Goal: Task Accomplishment & Management: Manage account settings

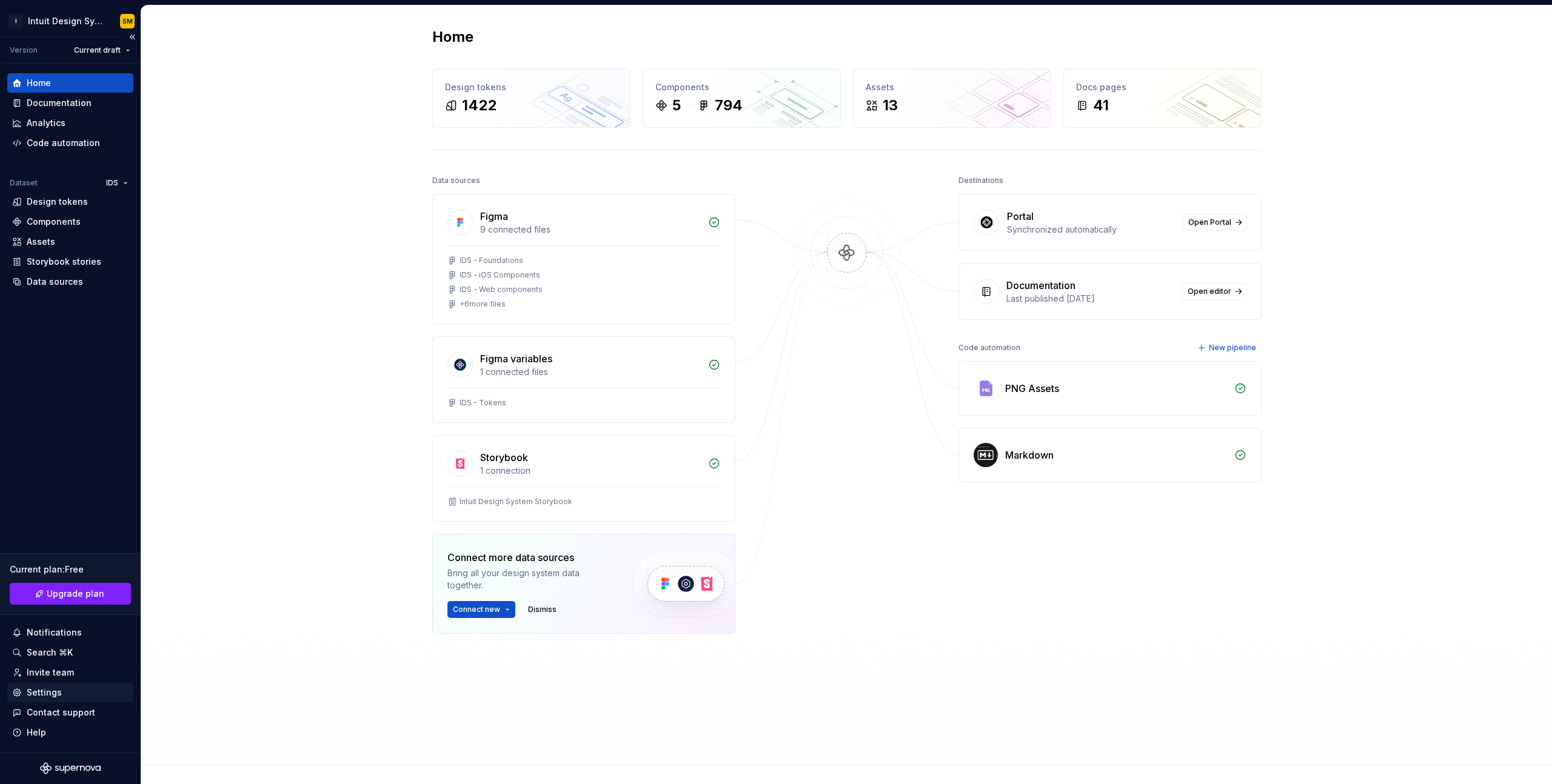
click at [62, 693] on div "Settings" at bounding box center [70, 693] width 116 height 12
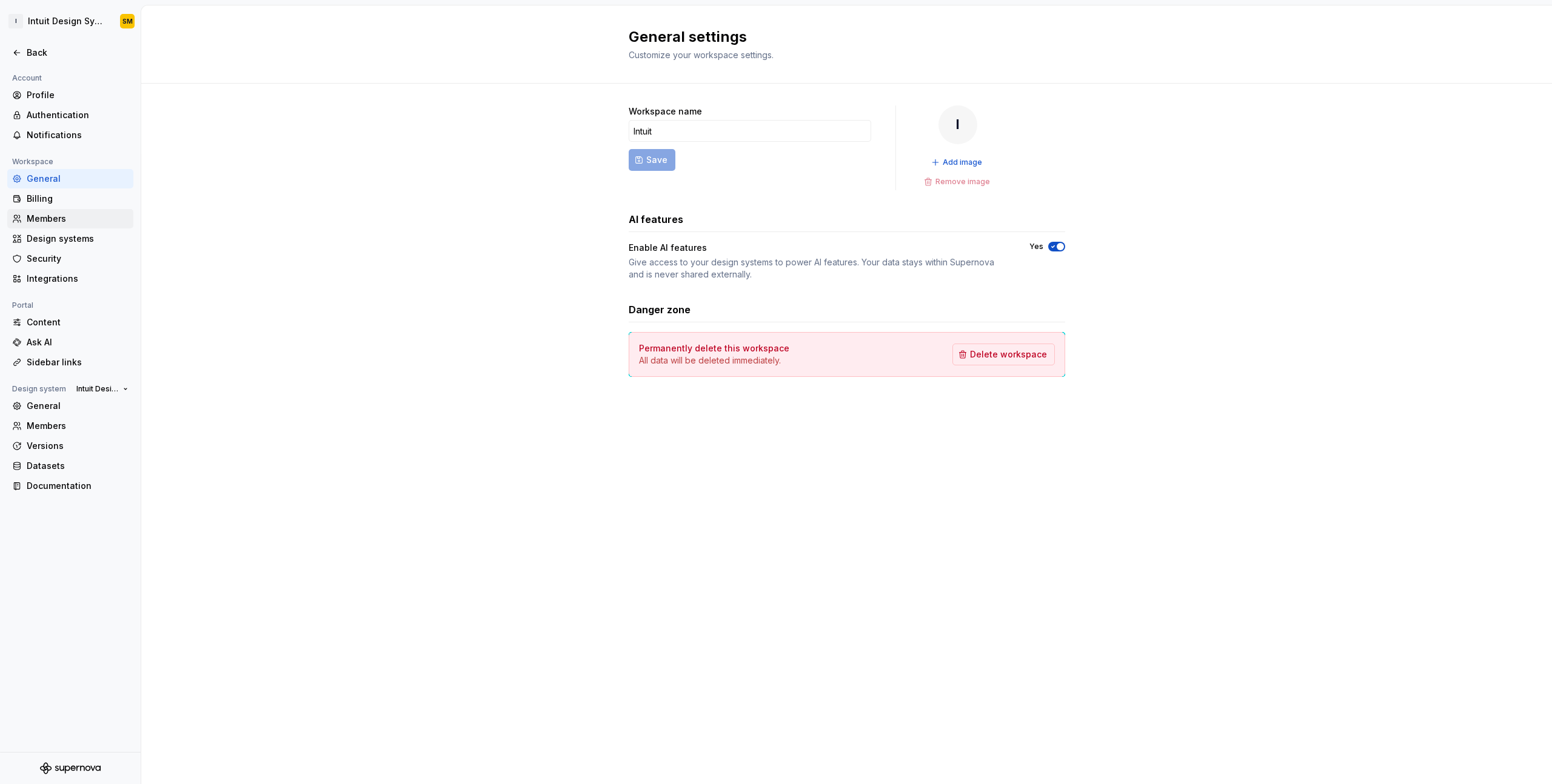
click at [49, 224] on div "Members" at bounding box center [77, 219] width 102 height 12
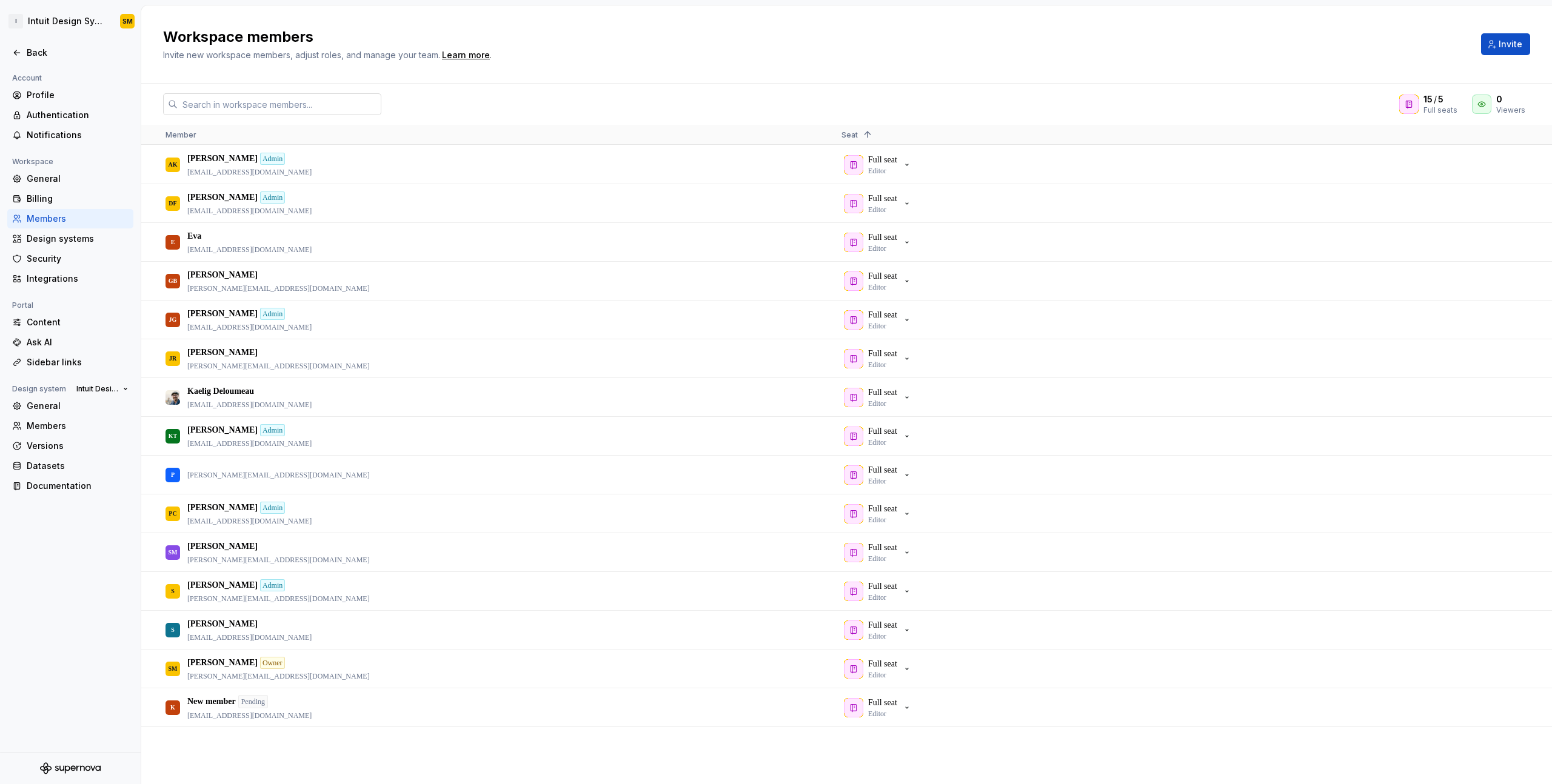
click at [302, 103] on input "text" at bounding box center [279, 104] width 204 height 22
paste input "[PERSON_NAME][EMAIL_ADDRESS][DOMAIN_NAME]"
type input "[PERSON_NAME][EMAIL_ADDRESS][DOMAIN_NAME]"
click at [1507, 46] on span "Invite" at bounding box center [1510, 44] width 24 height 12
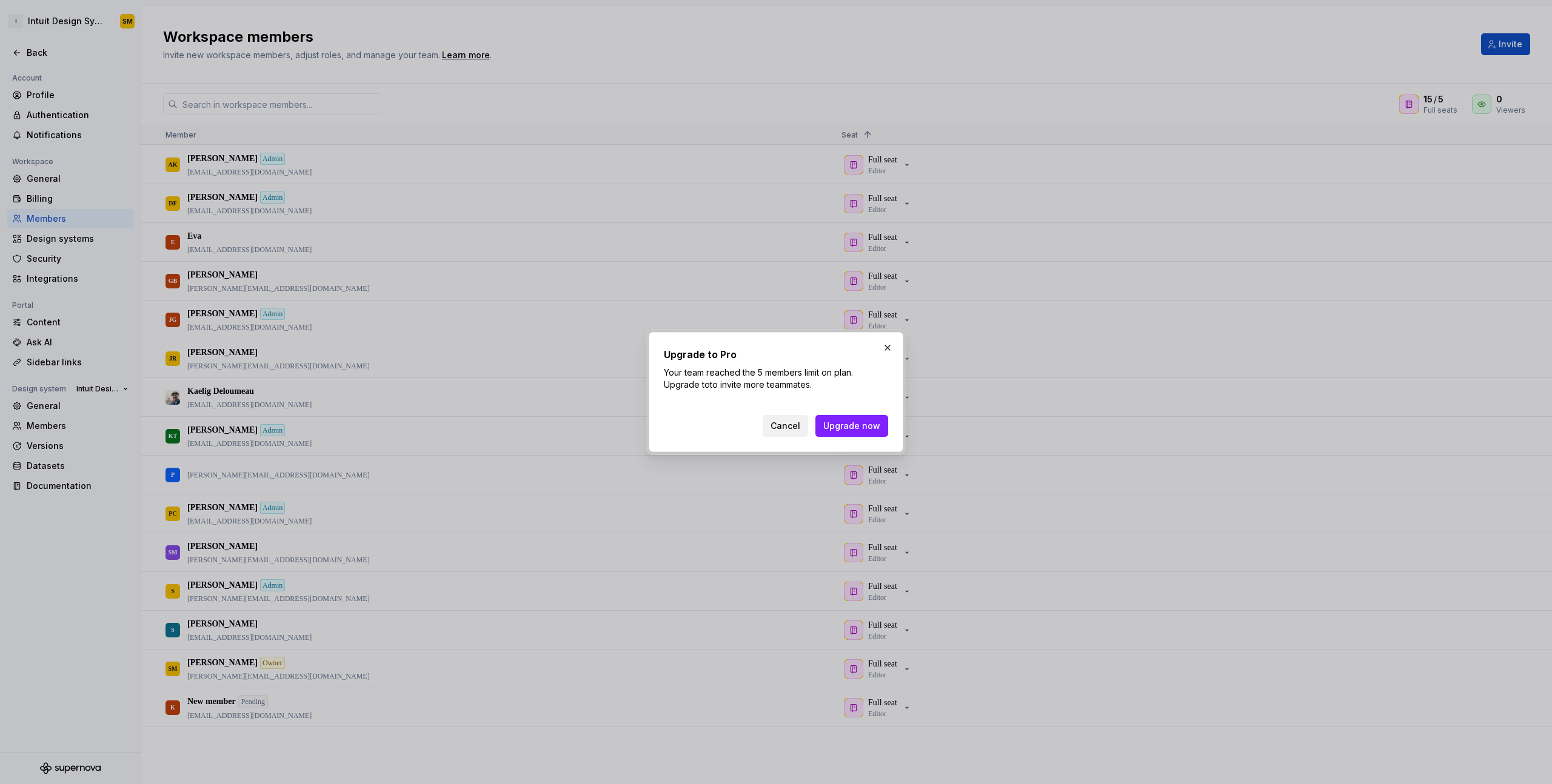
click at [804, 422] on button "Cancel" at bounding box center [785, 426] width 45 height 22
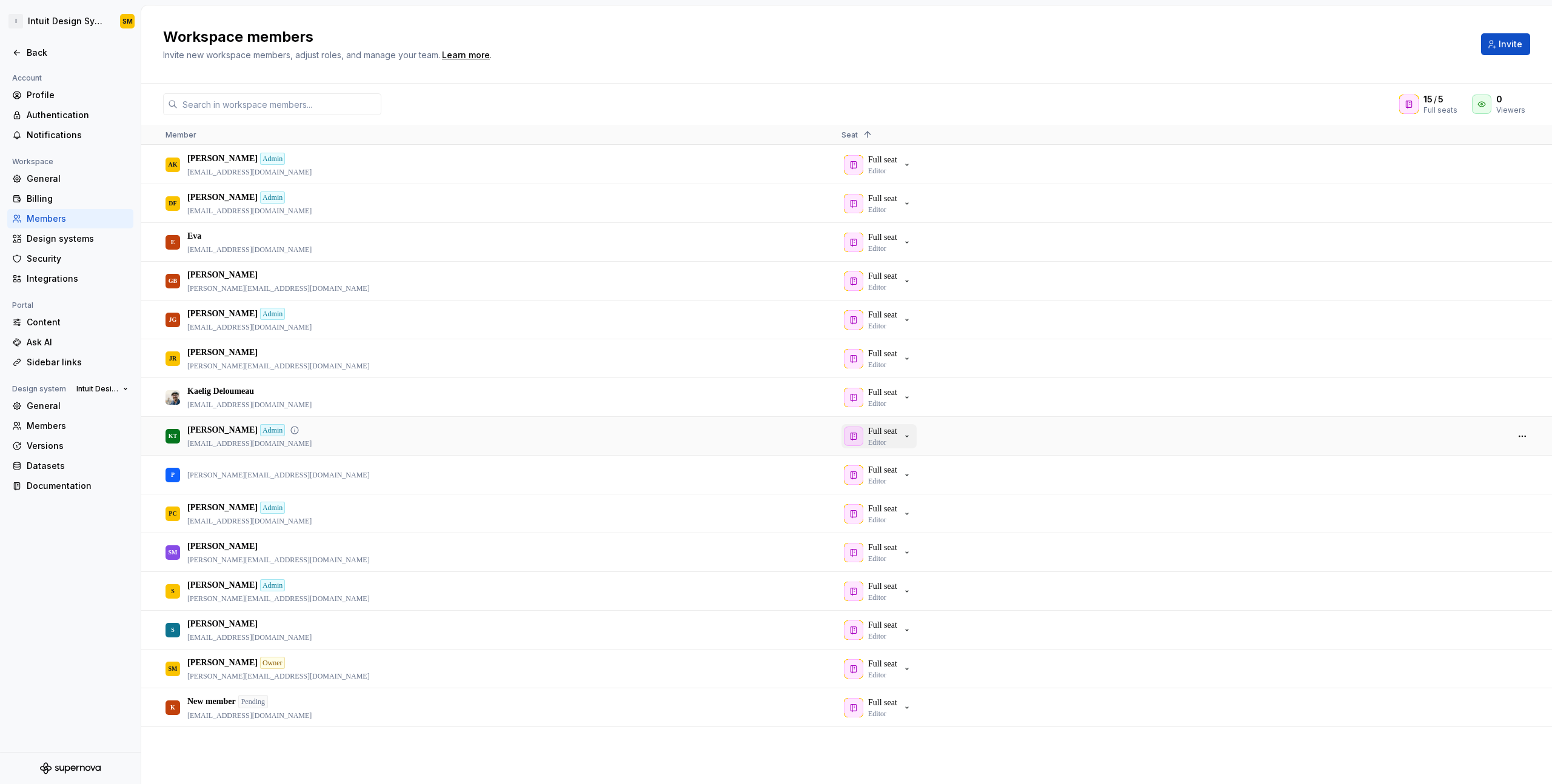
click at [906, 435] on div "Full seat Editor" at bounding box center [878, 436] width 68 height 22
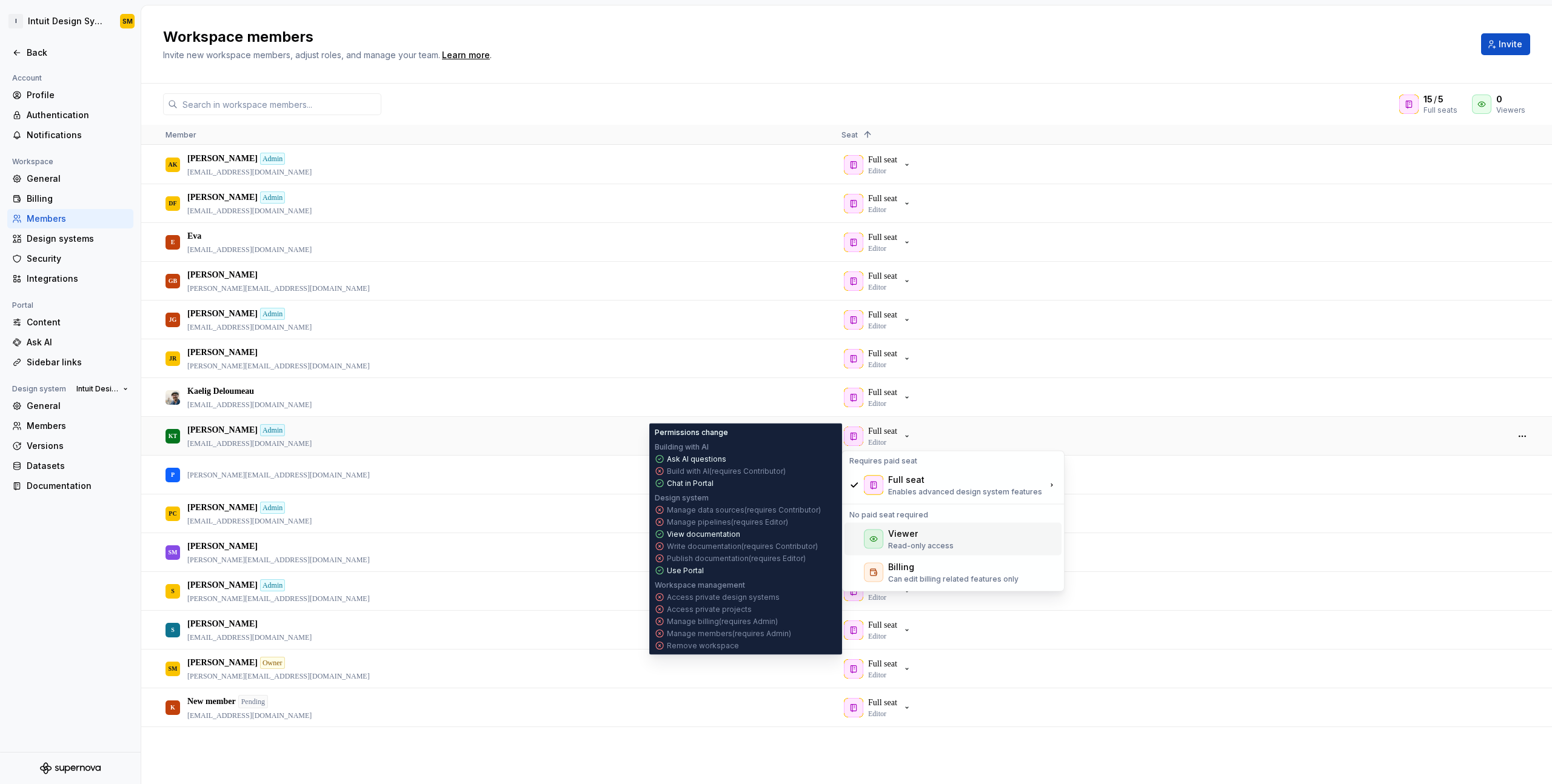
click at [925, 535] on div "Viewer" at bounding box center [921, 534] width 66 height 12
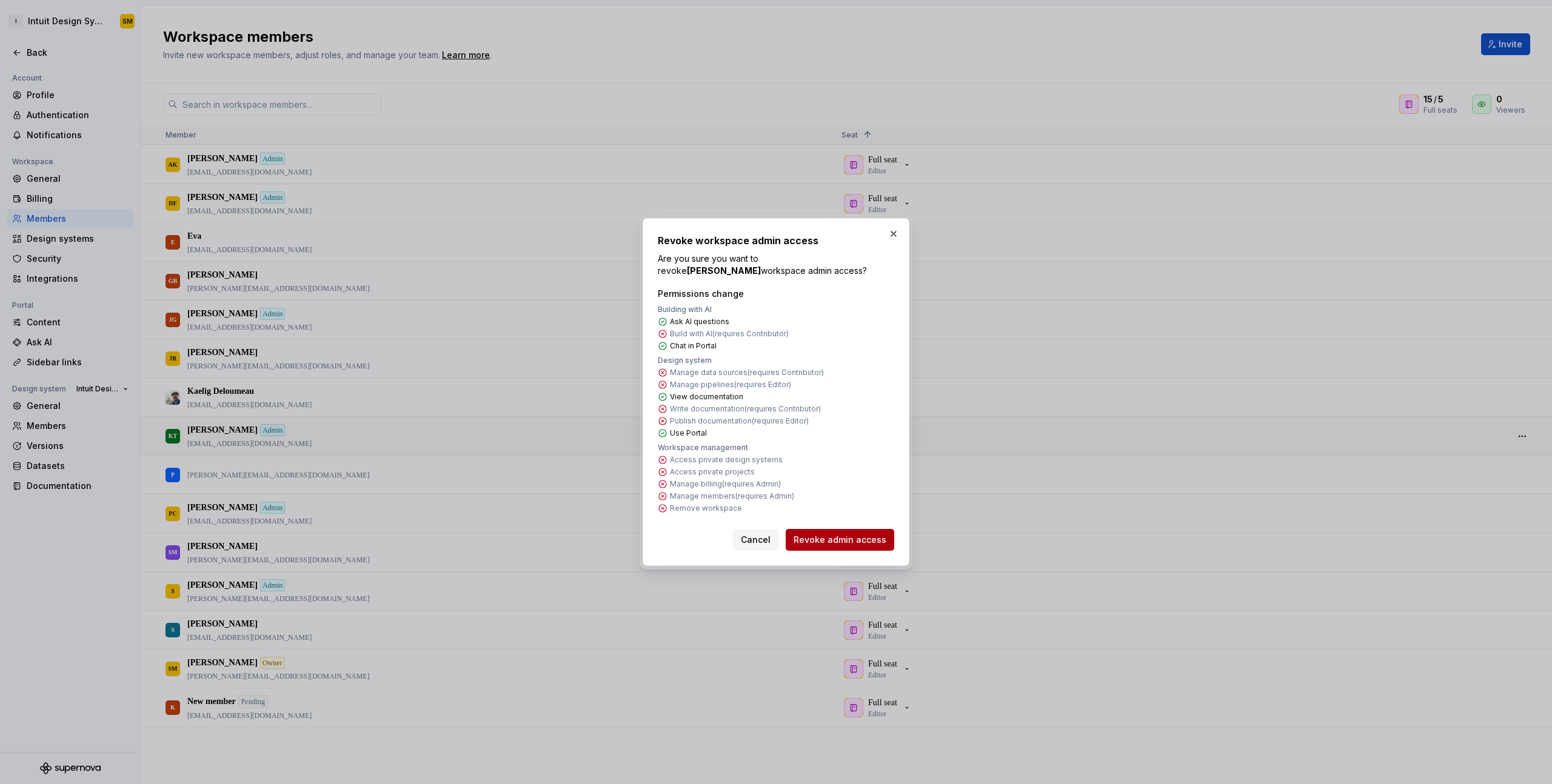
click at [853, 539] on span "Revoke admin access" at bounding box center [840, 540] width 93 height 12
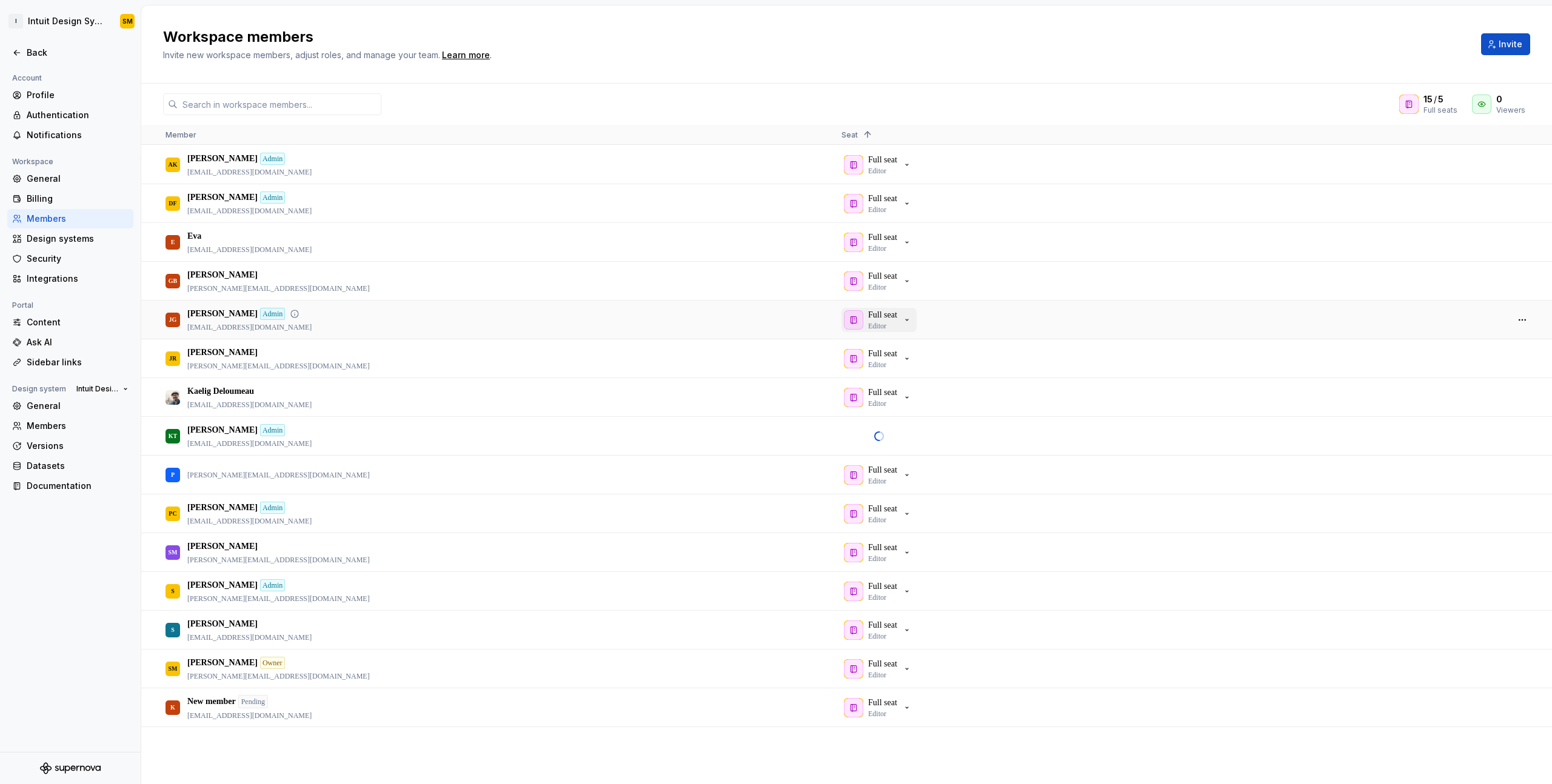
click at [908, 324] on icon "button" at bounding box center [907, 320] width 9 height 9
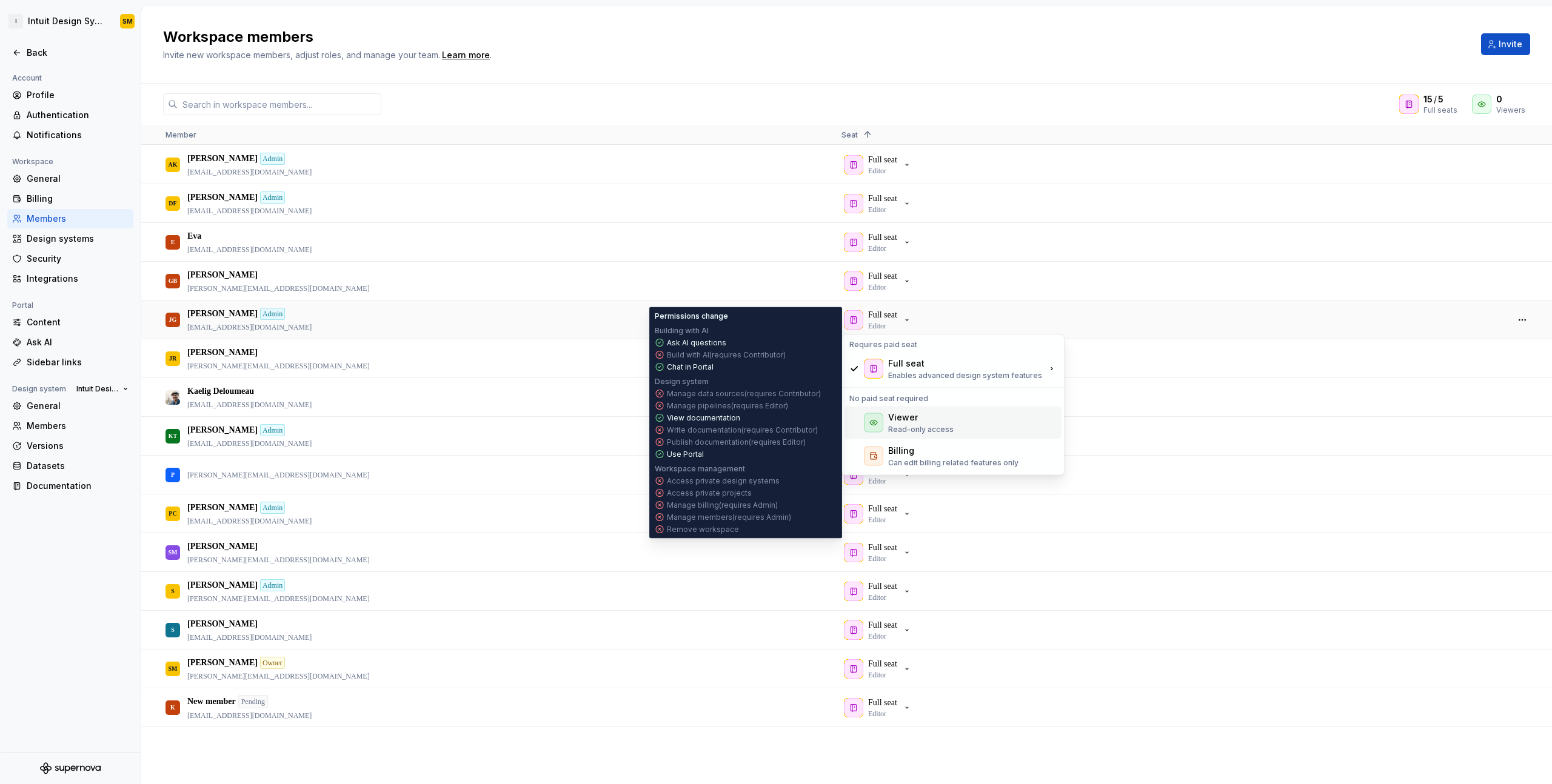
click at [918, 414] on div "Viewer" at bounding box center [921, 418] width 66 height 12
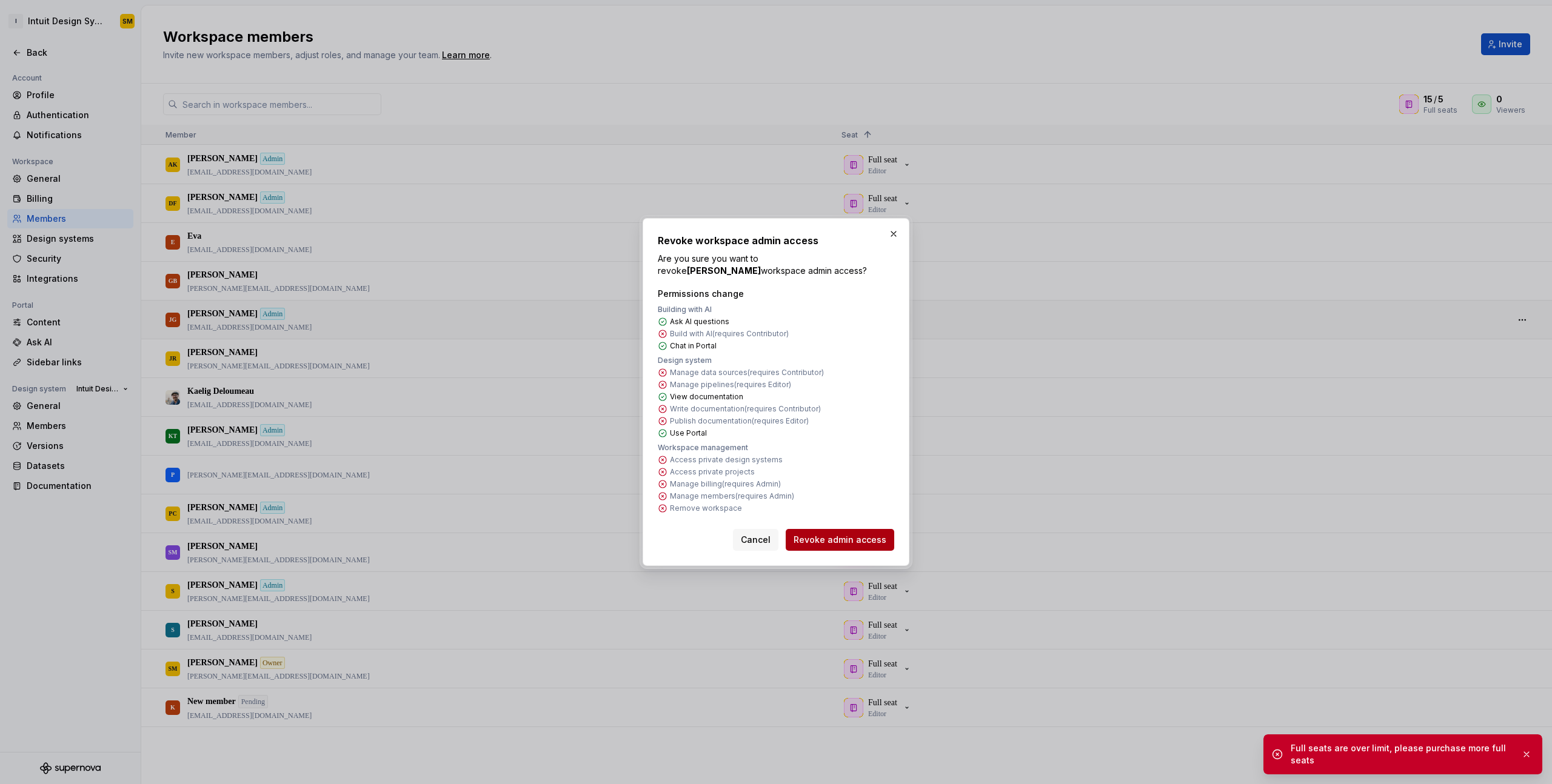
click at [841, 535] on span "Revoke admin access" at bounding box center [840, 540] width 93 height 12
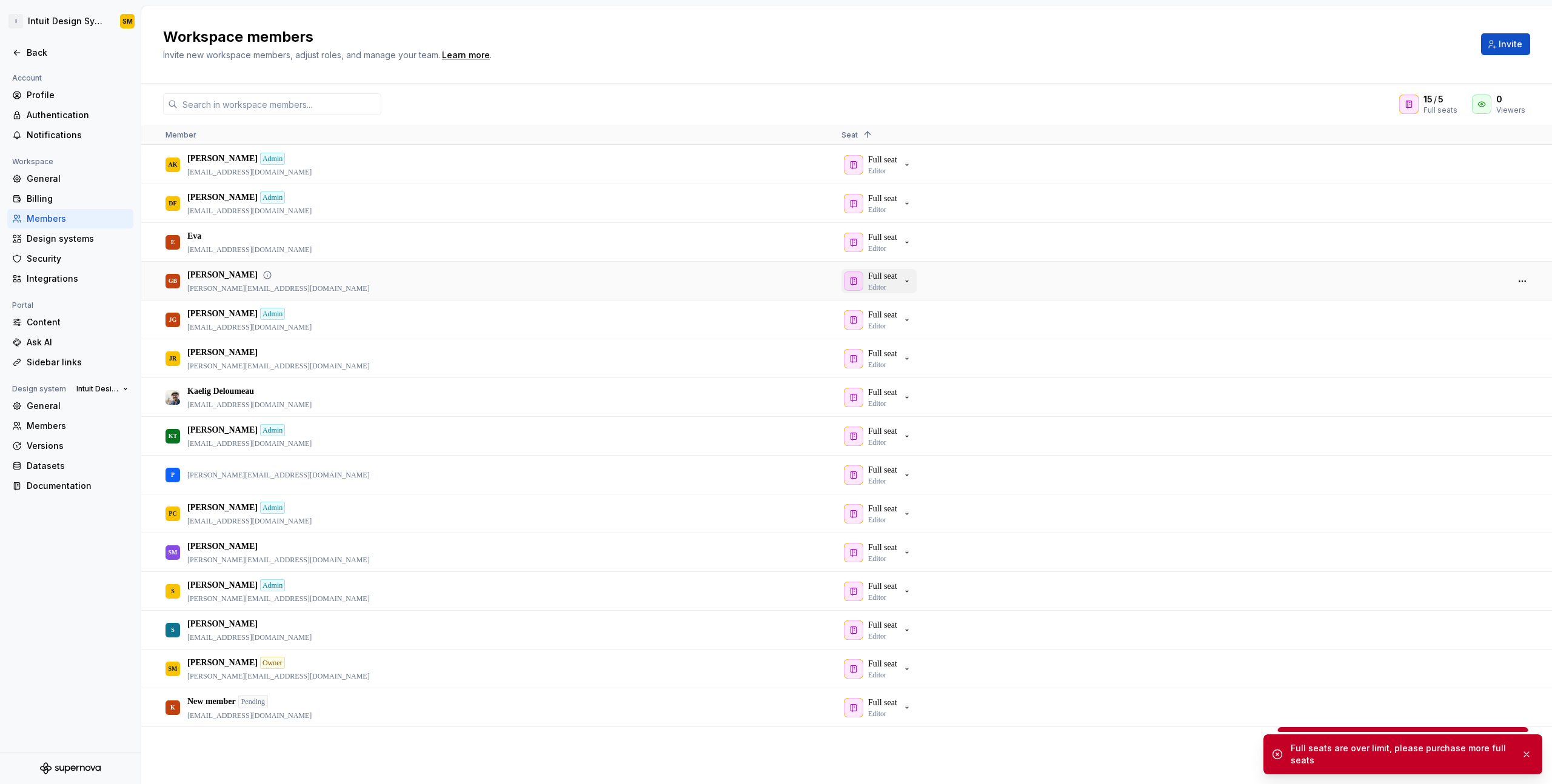
click at [897, 285] on div "Full seat Editor" at bounding box center [883, 281] width 29 height 22
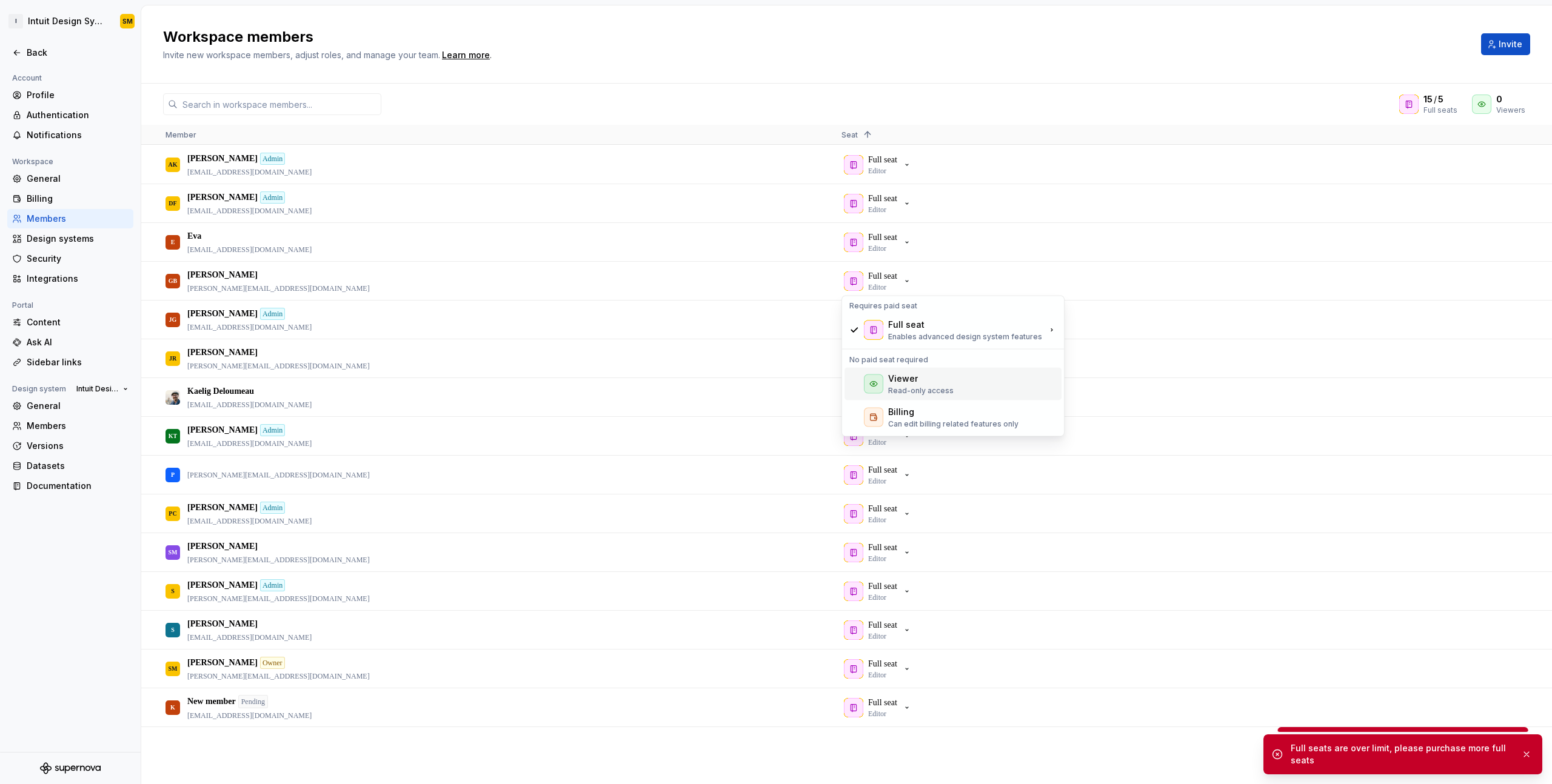
click at [910, 376] on div "Viewer" at bounding box center [903, 378] width 30 height 12
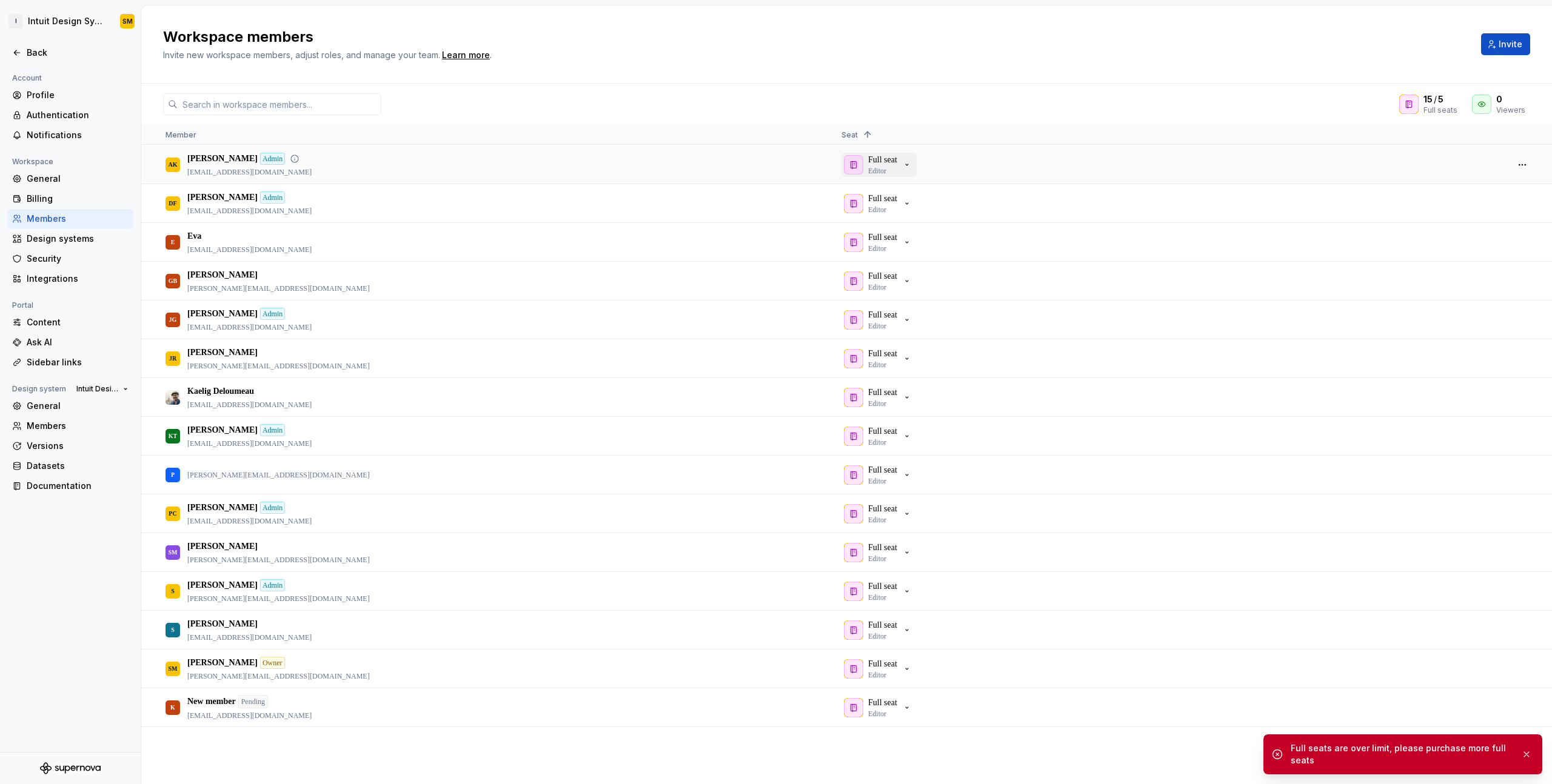
click at [897, 170] on div "Full seat Editor" at bounding box center [883, 165] width 29 height 22
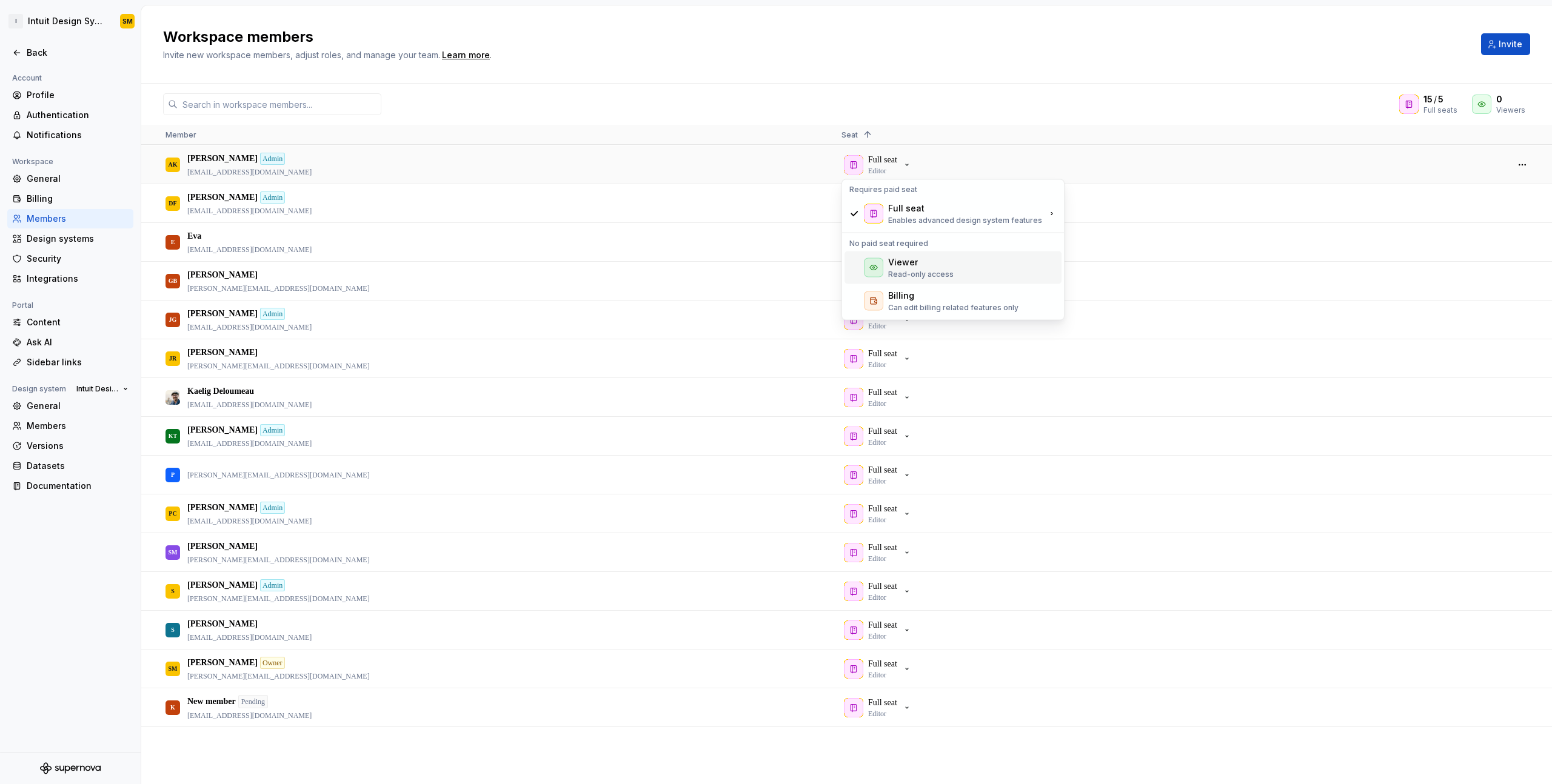
click at [906, 264] on div "Viewer" at bounding box center [903, 262] width 30 height 12
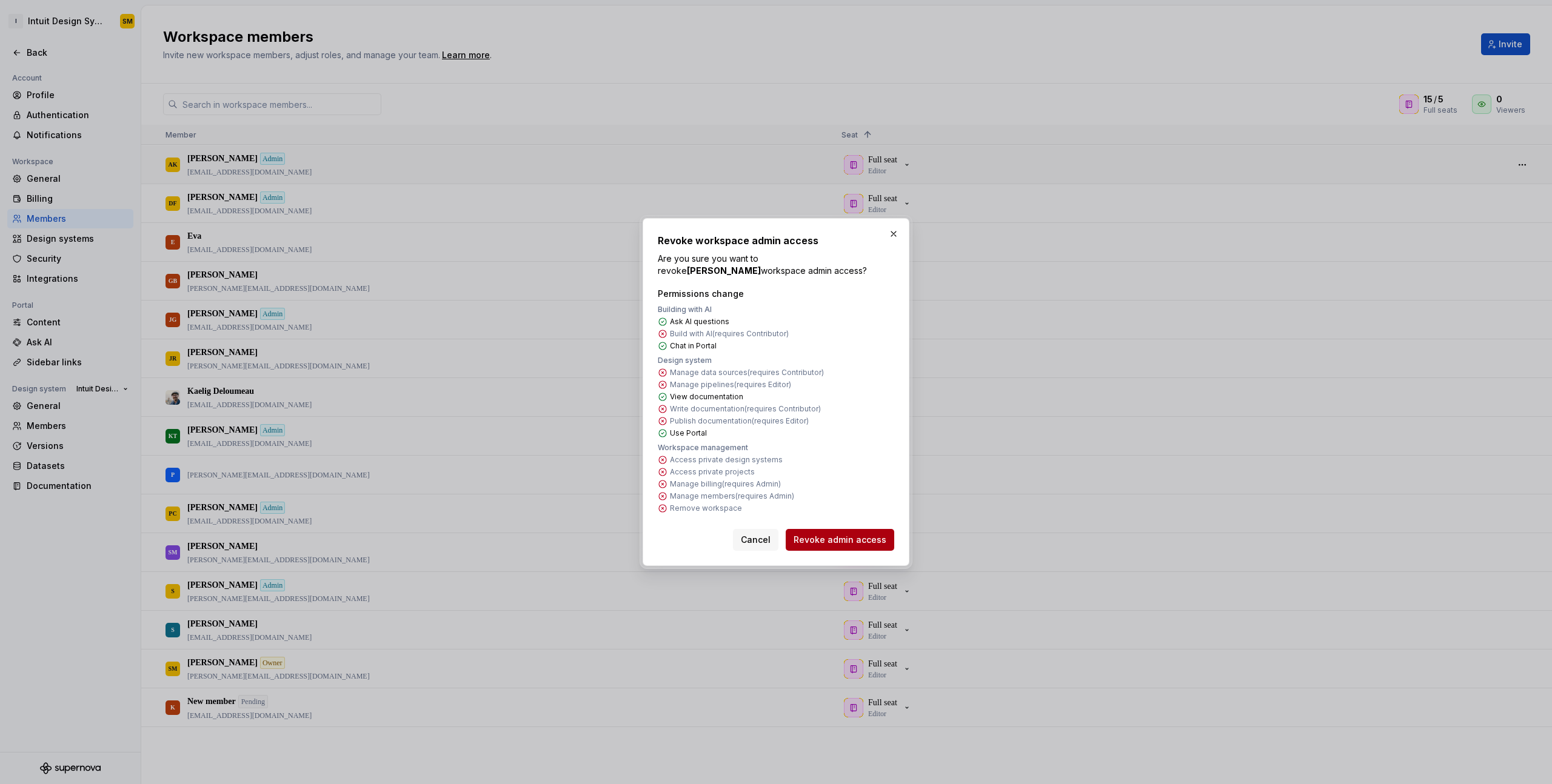
click at [850, 536] on span "Revoke admin access" at bounding box center [840, 540] width 93 height 12
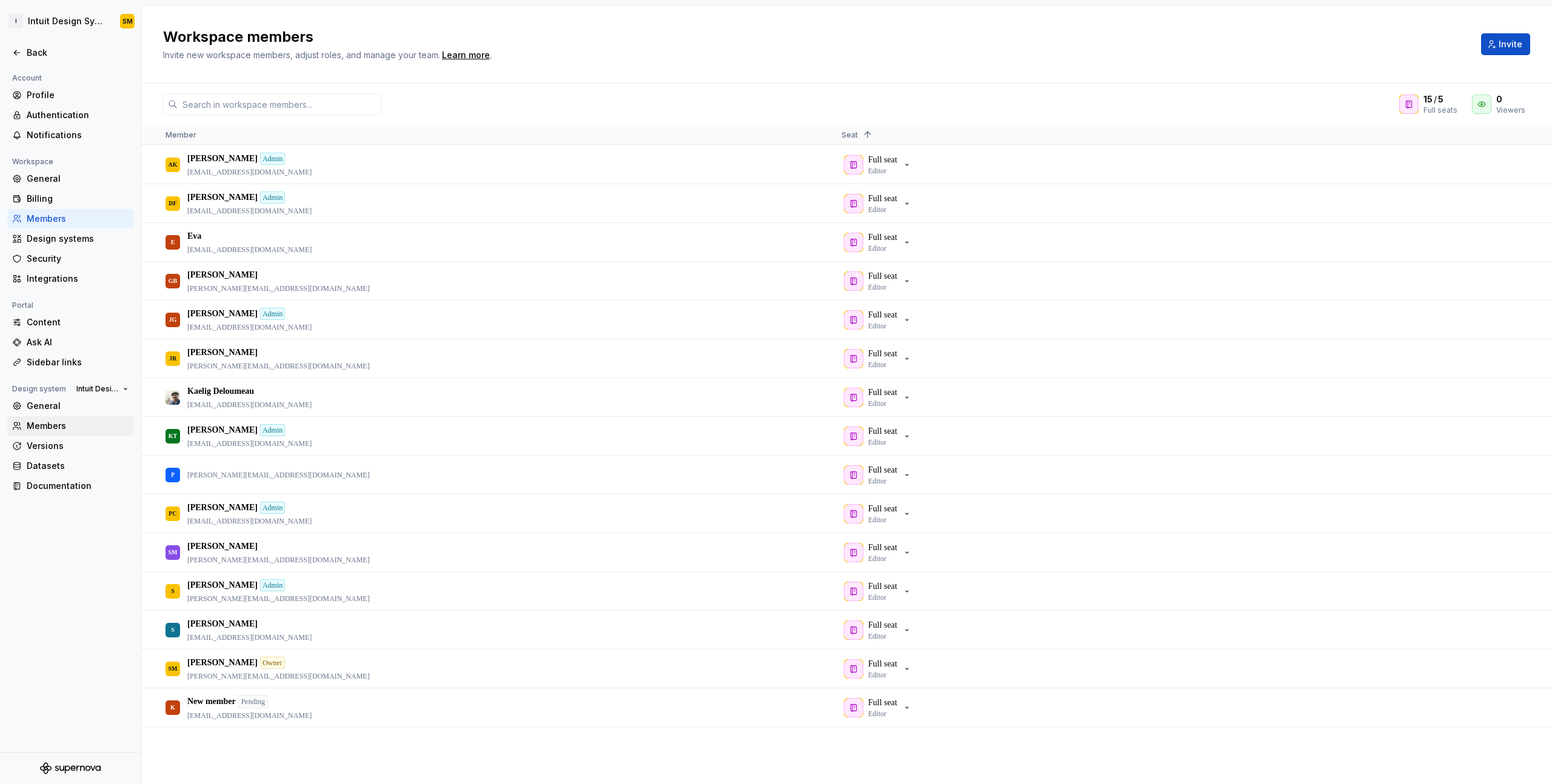
click at [66, 426] on div "Members" at bounding box center [77, 426] width 102 height 12
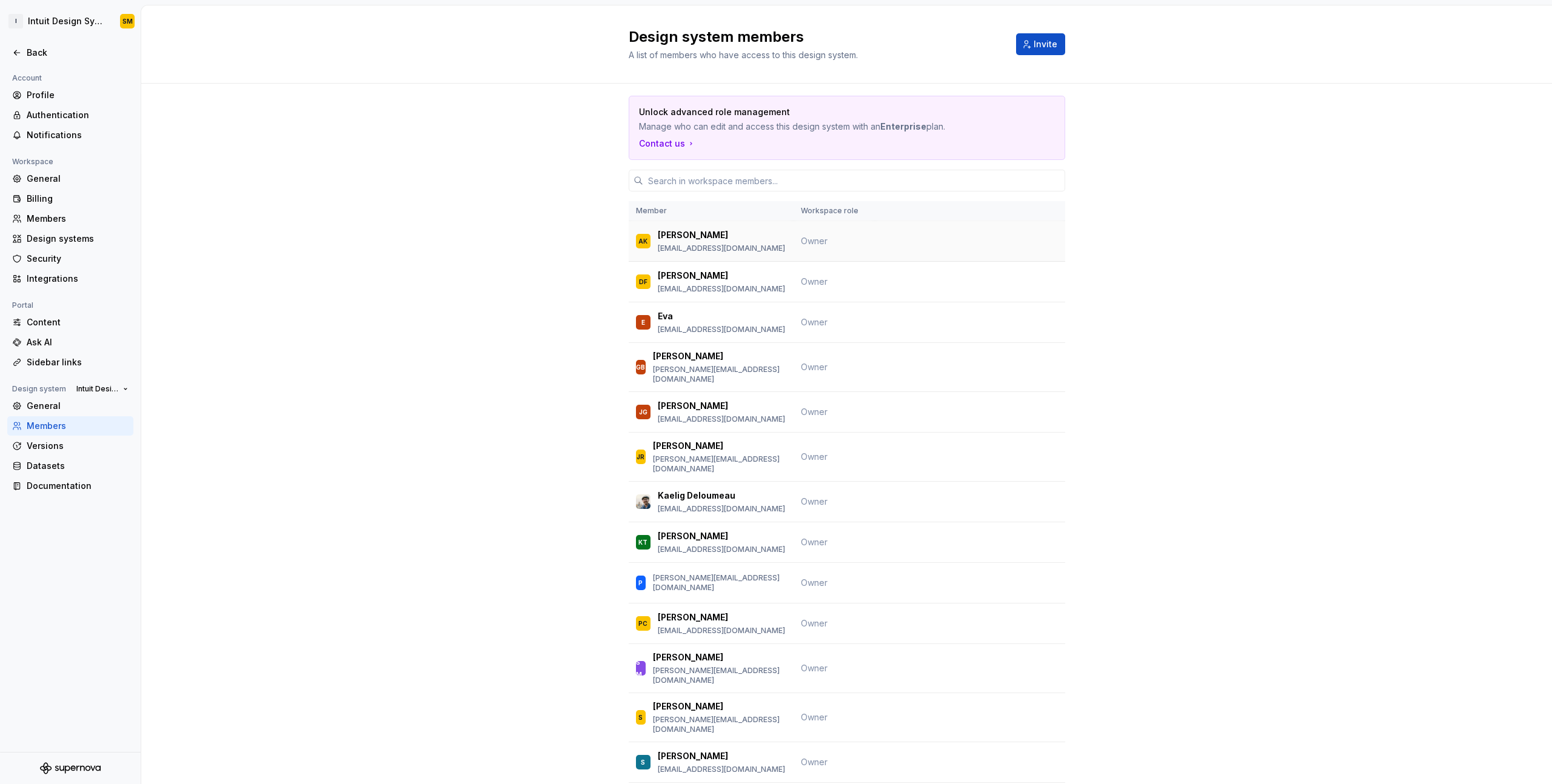
click at [777, 243] on div "AK [PERSON_NAME] [EMAIL_ADDRESS][DOMAIN_NAME]" at bounding box center [711, 241] width 150 height 26
click at [720, 237] on div "[PERSON_NAME]" at bounding box center [722, 235] width 127 height 12
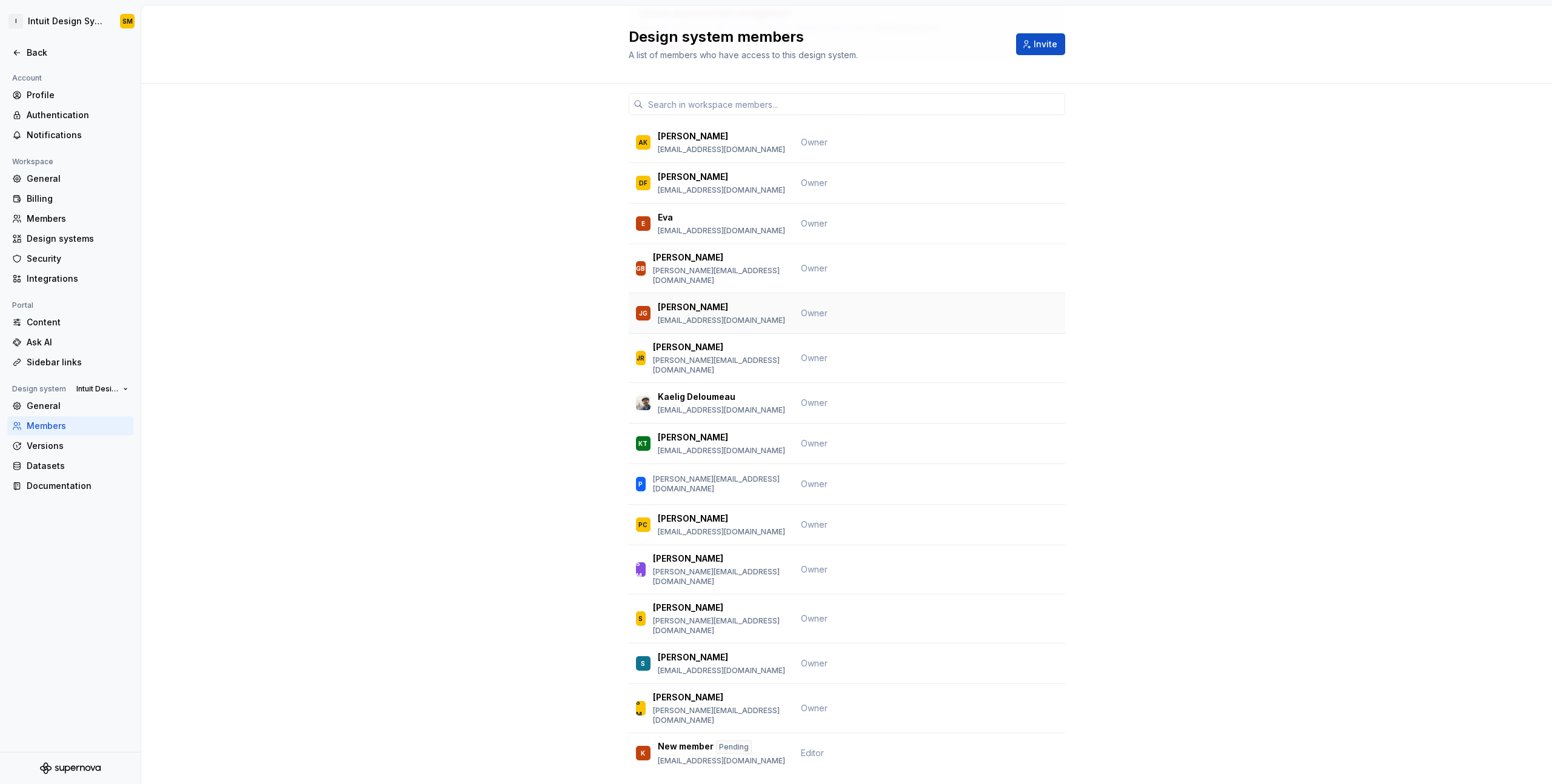
scroll to position [100, 0]
click at [61, 220] on div "Members" at bounding box center [77, 219] width 102 height 12
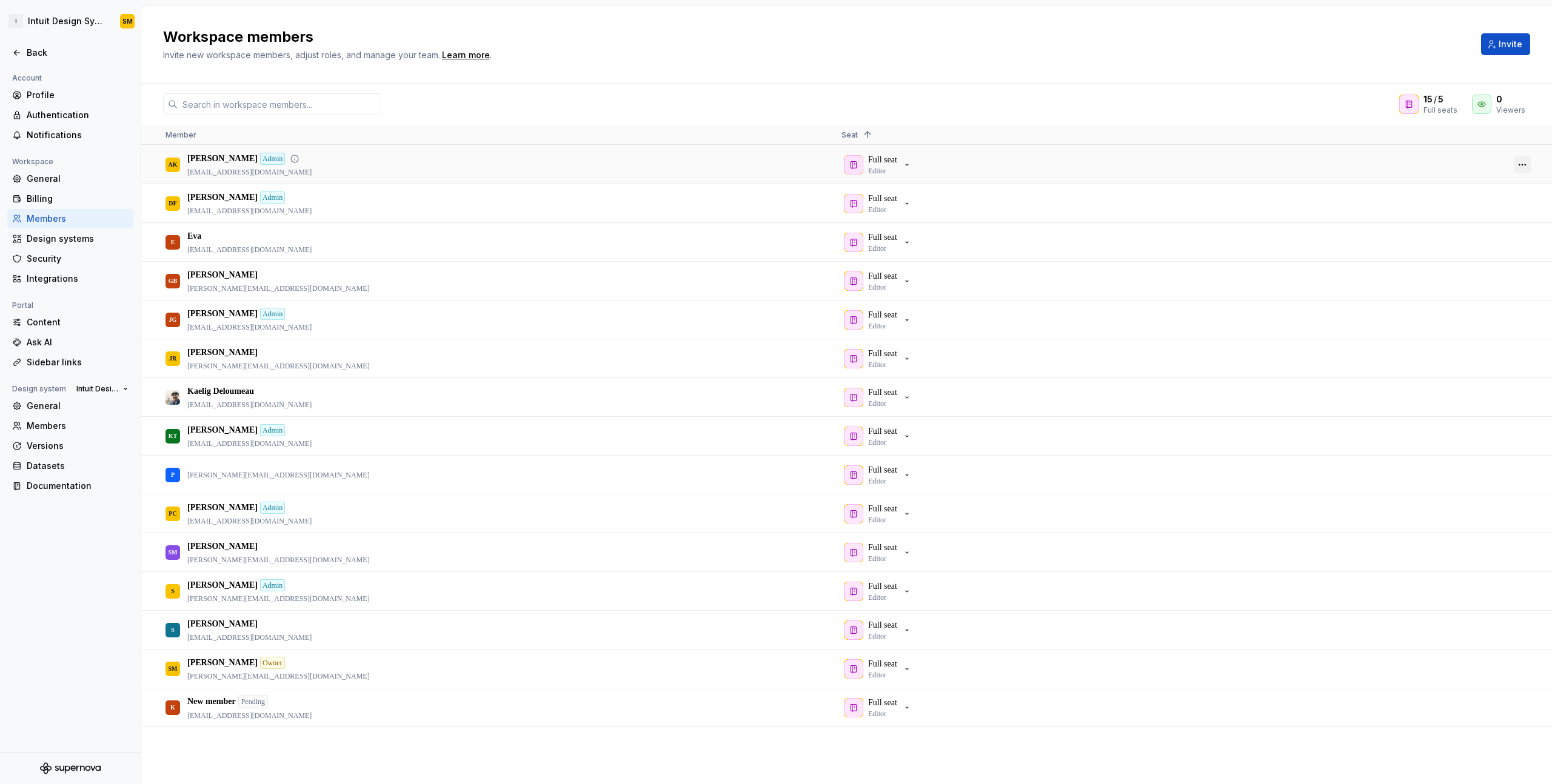
click at [1528, 163] on button "button" at bounding box center [1522, 164] width 17 height 17
click at [1477, 196] on span "Revoke admin" at bounding box center [1458, 199] width 64 height 22
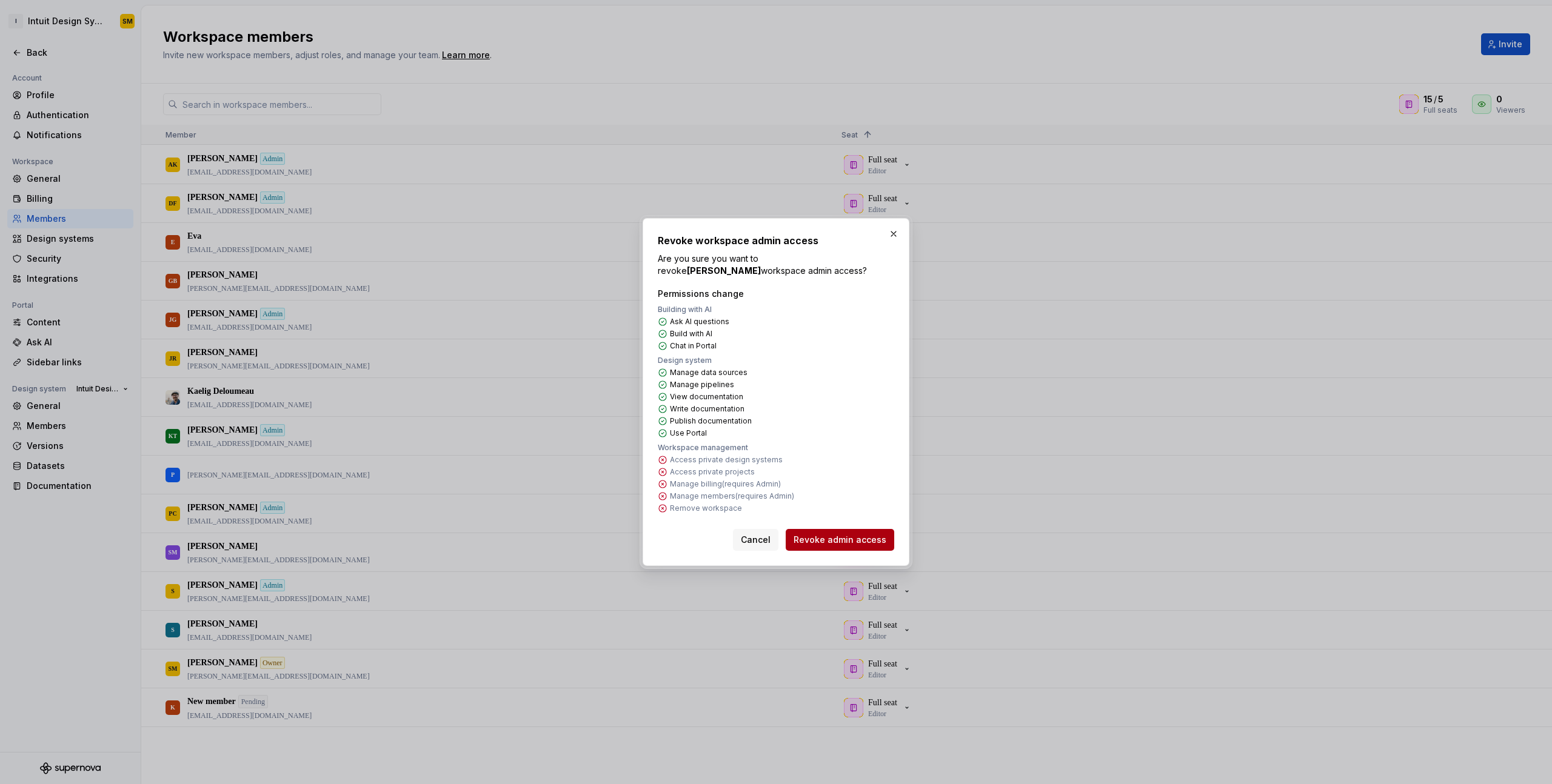
click at [867, 530] on button "Revoke admin access" at bounding box center [840, 540] width 108 height 22
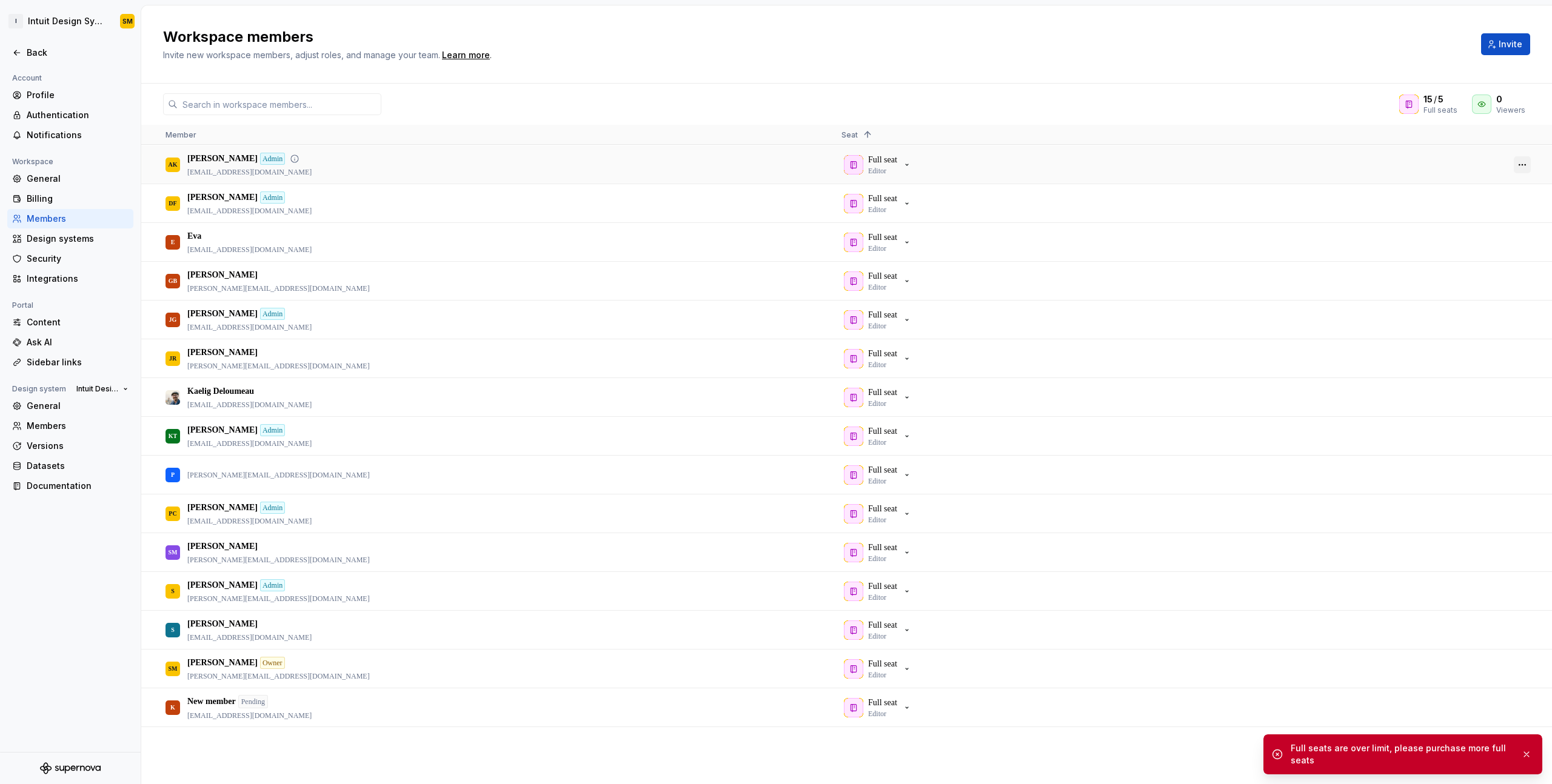
click at [1521, 162] on button "button" at bounding box center [1522, 164] width 17 height 17
click at [1485, 249] on span "Remove from workspace" at bounding box center [1476, 253] width 100 height 22
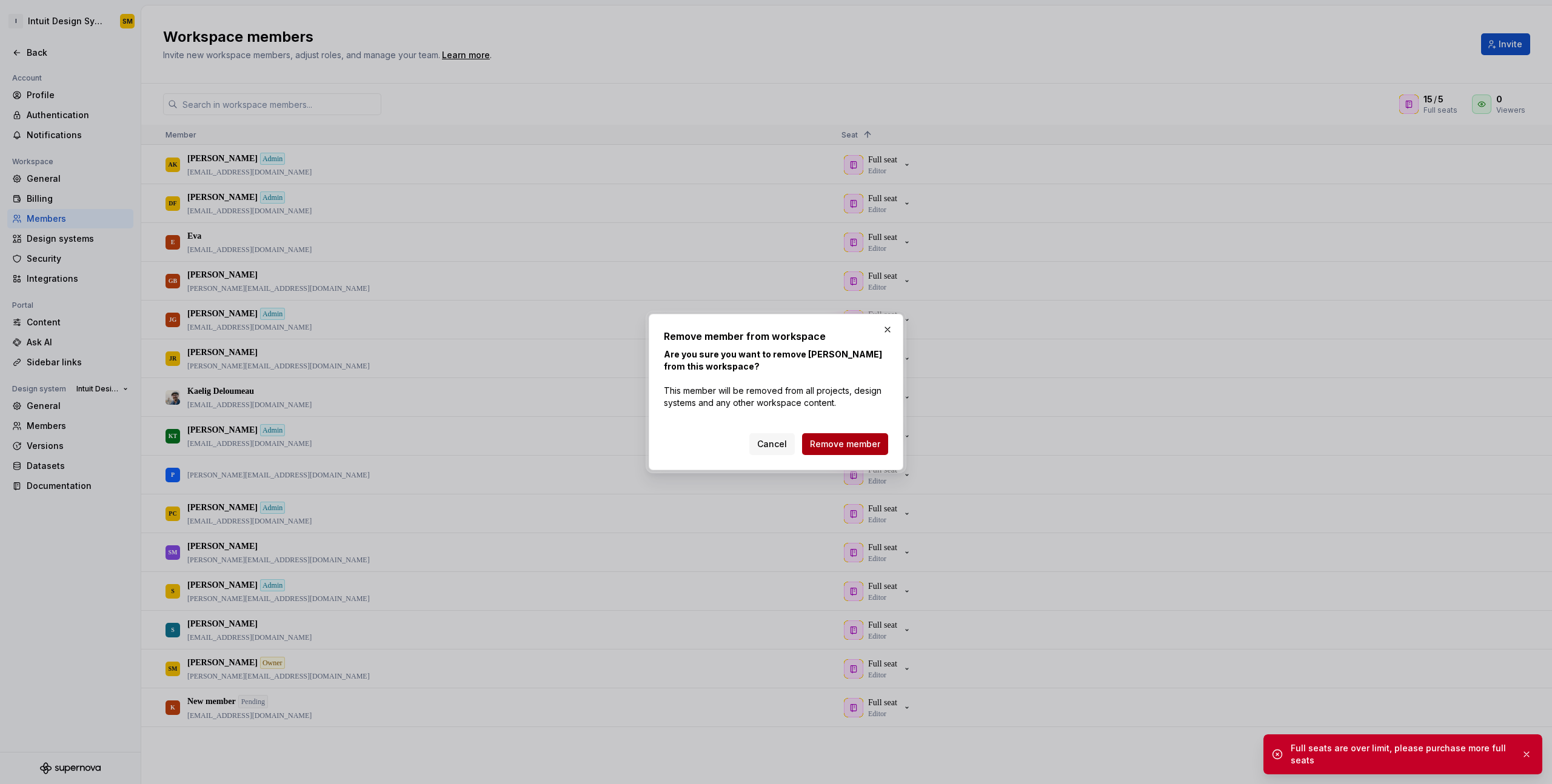
click at [866, 440] on span "Remove member" at bounding box center [845, 444] width 70 height 12
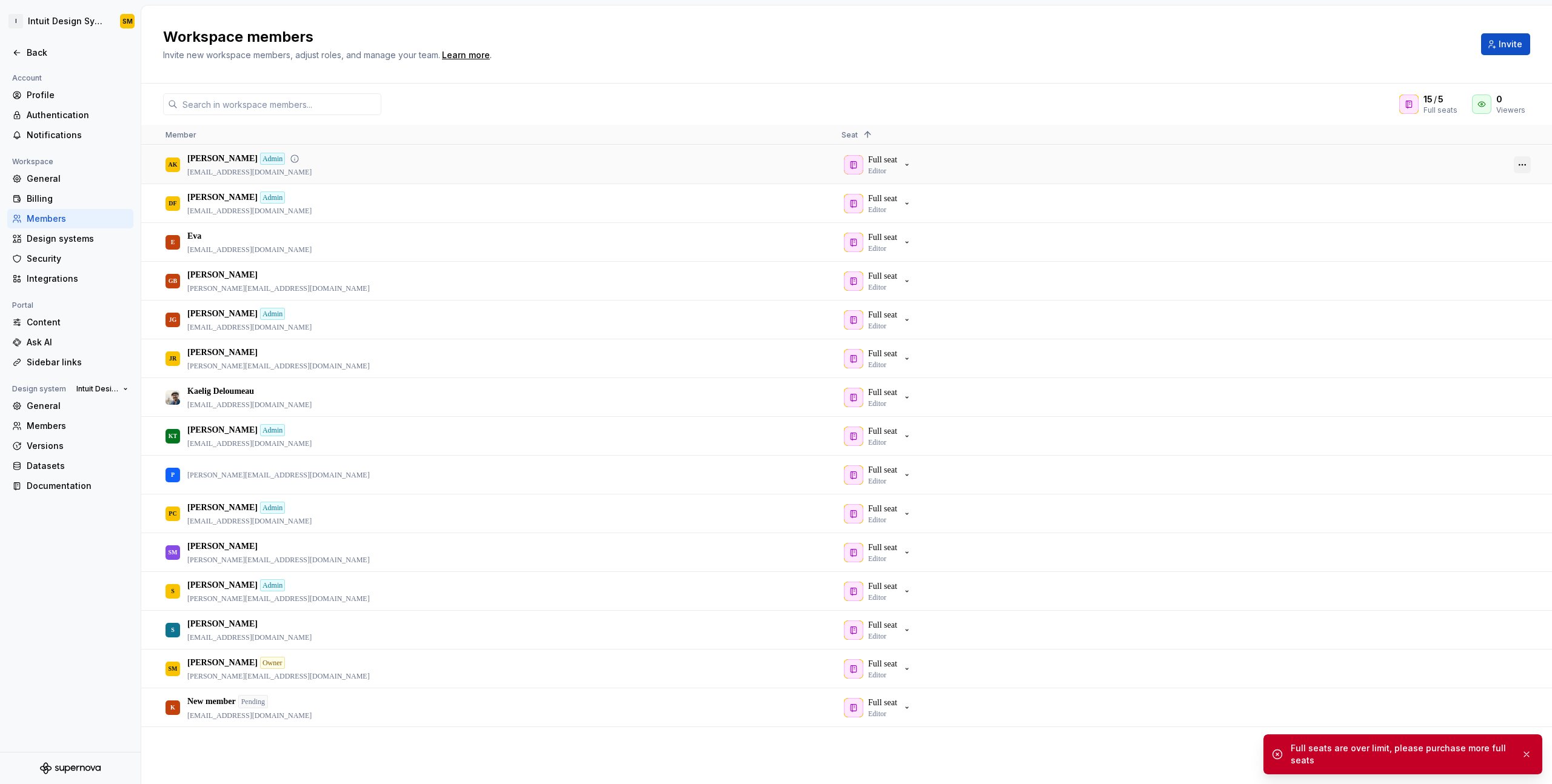
click at [1522, 165] on button "button" at bounding box center [1522, 164] width 17 height 17
click at [1463, 249] on span "Remove from workspace" at bounding box center [1476, 255] width 100 height 22
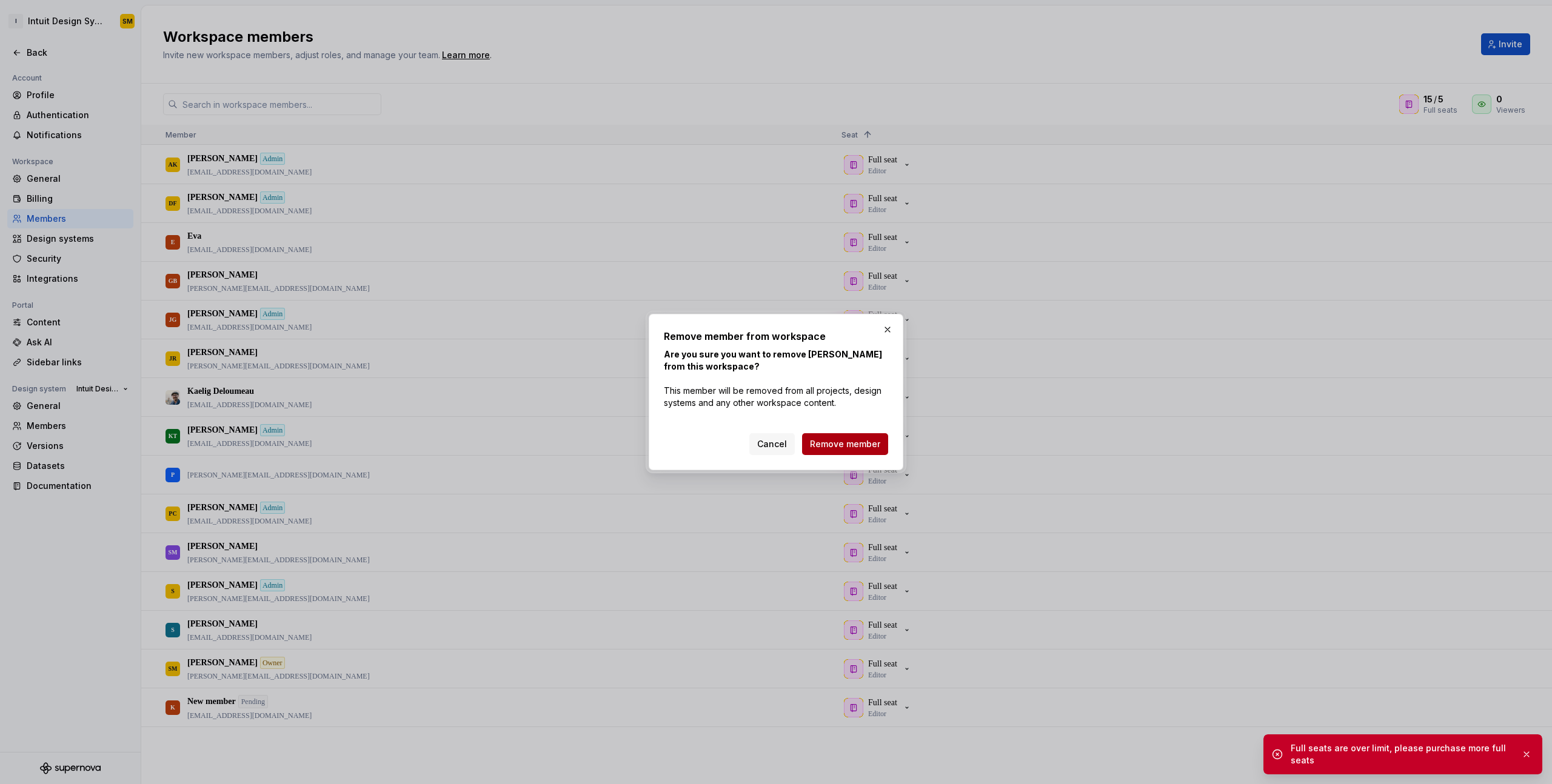
click at [866, 442] on span "Remove member" at bounding box center [845, 444] width 70 height 12
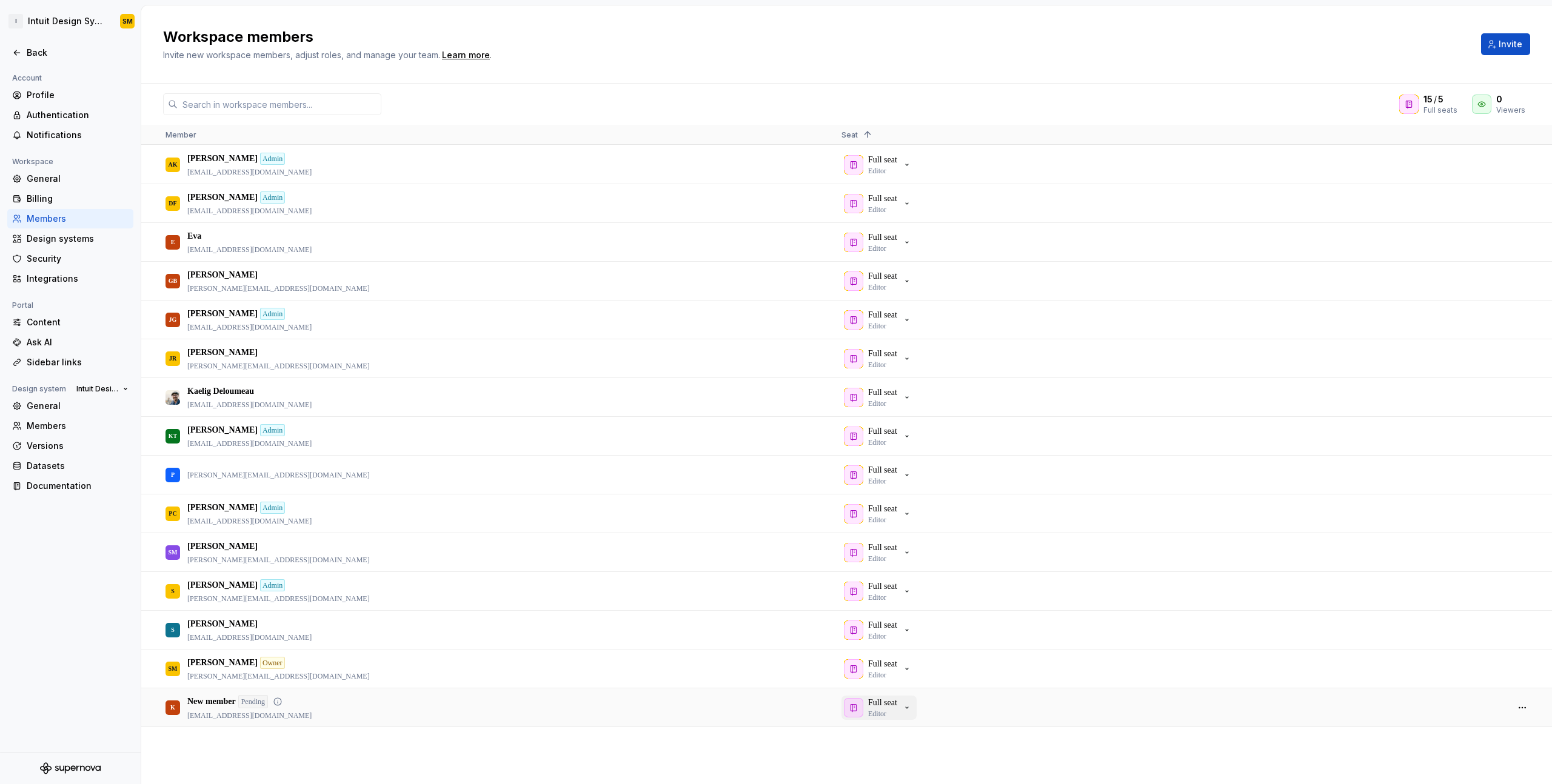
click at [908, 708] on icon "button" at bounding box center [907, 708] width 9 height 9
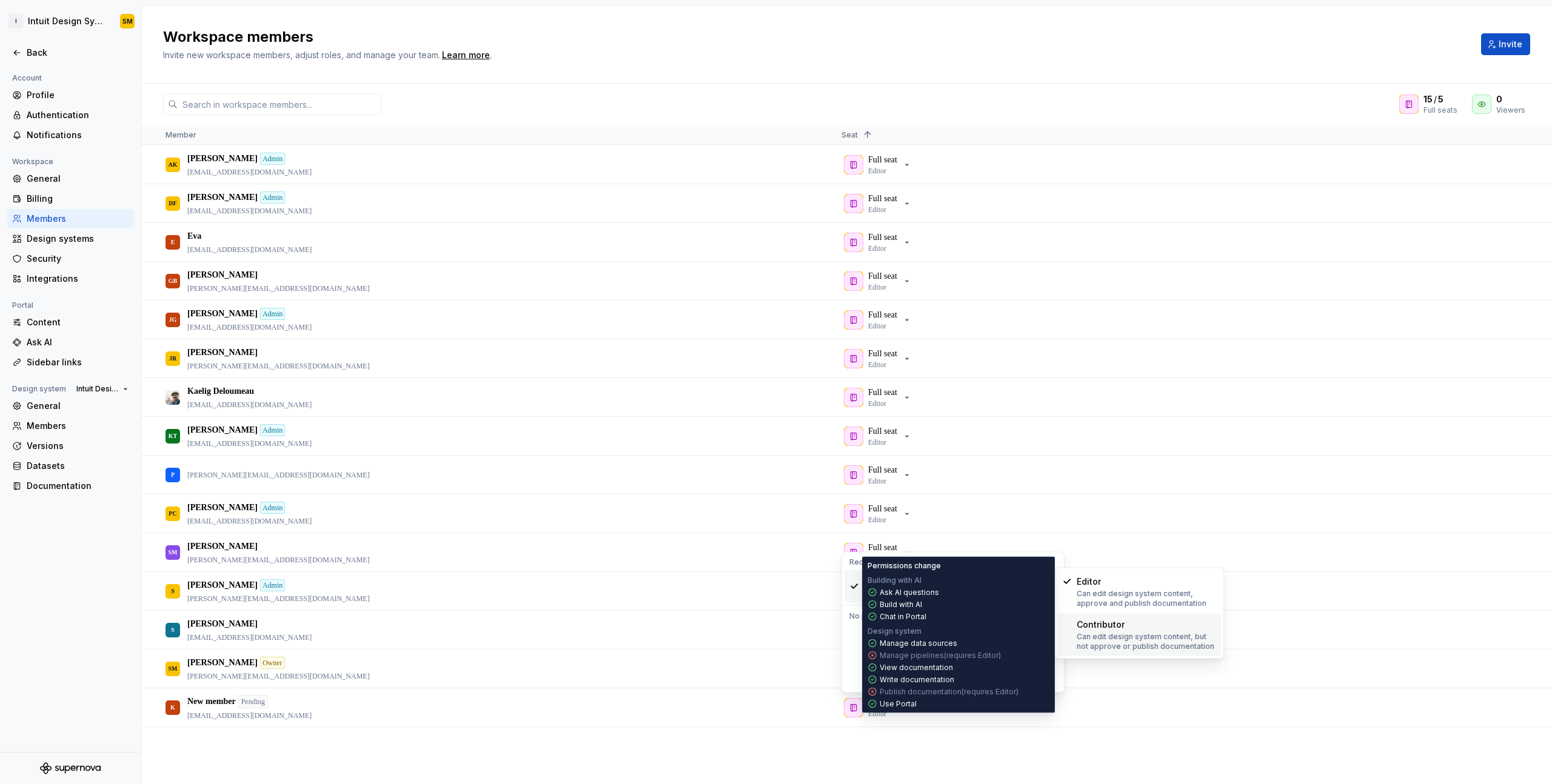
click at [1085, 632] on p "Can edit design system content, but not approve or publish documentation" at bounding box center [1146, 641] width 139 height 20
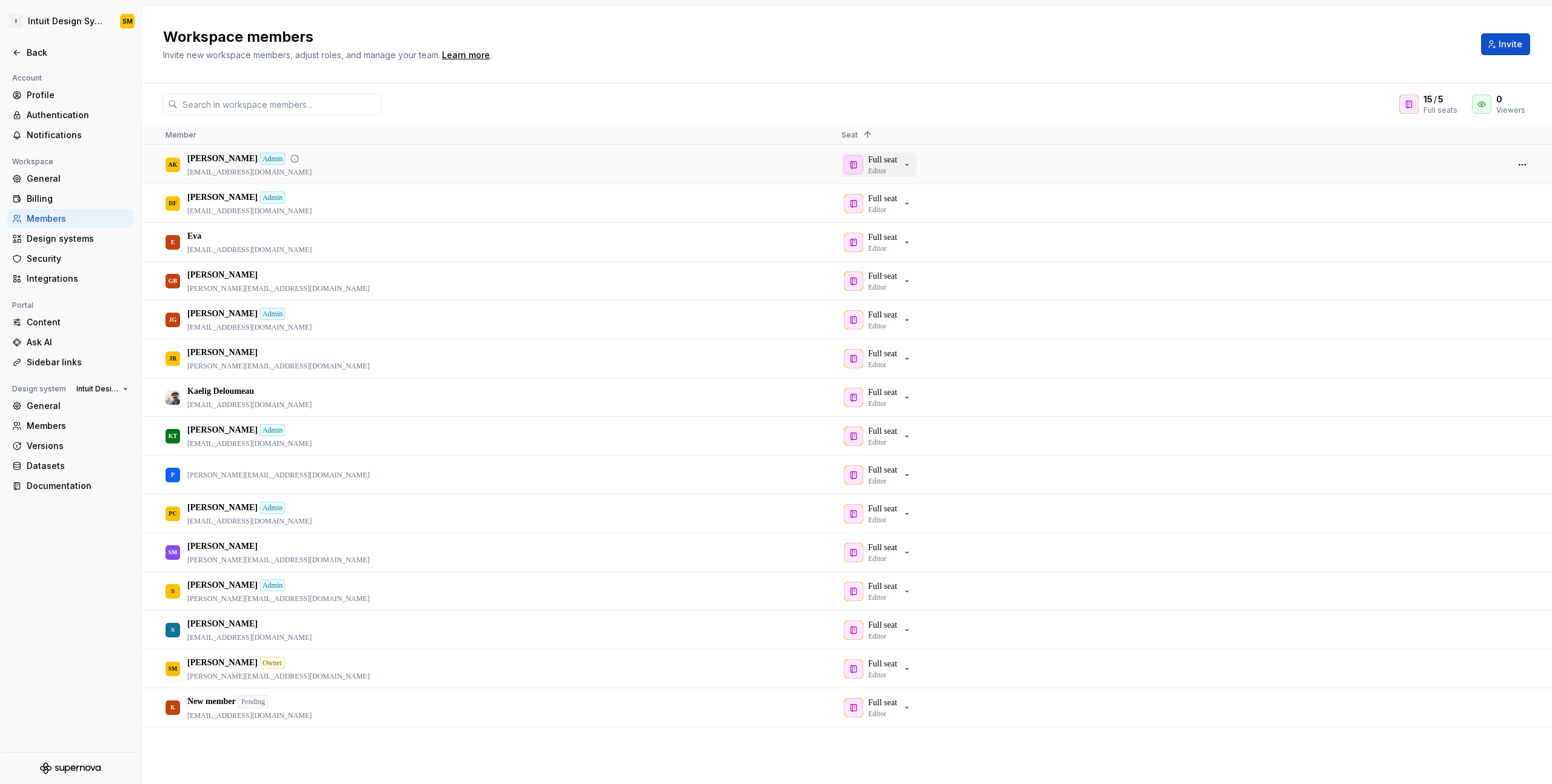
click at [912, 162] on icon "button" at bounding box center [907, 165] width 9 height 9
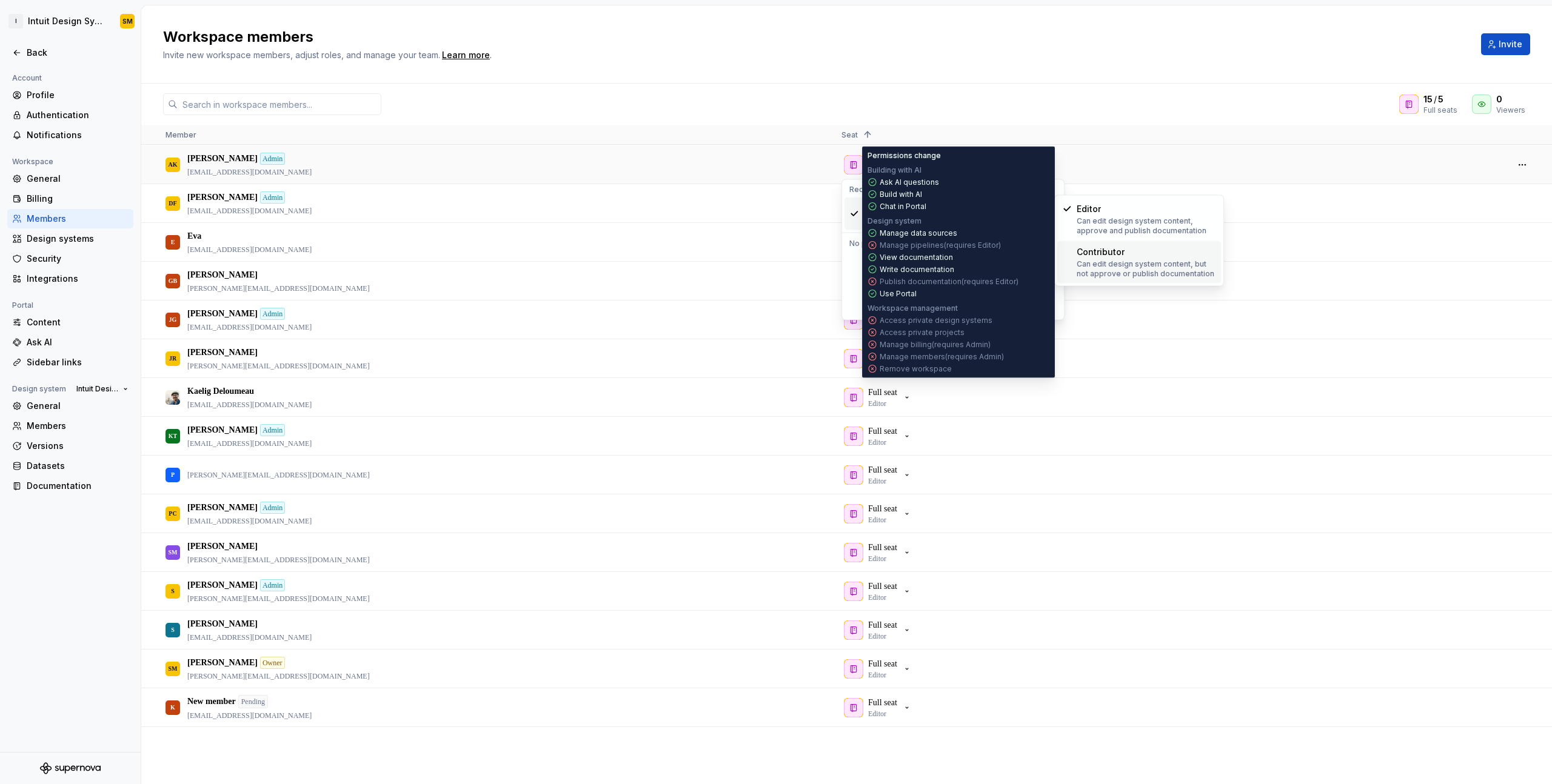
click at [1077, 247] on div "Contributor" at bounding box center [1100, 252] width 48 height 12
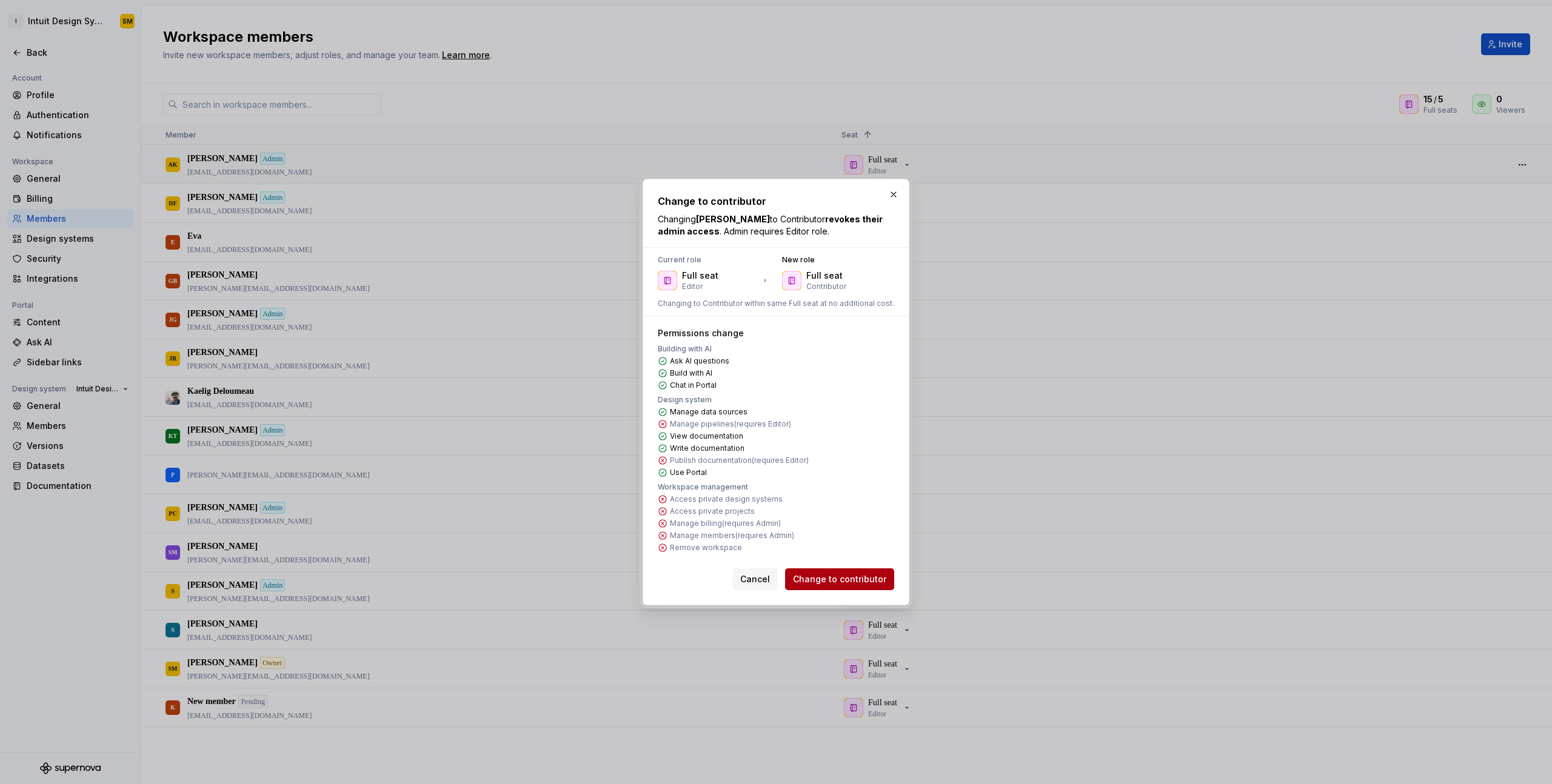
click at [859, 574] on span "Change to contributor" at bounding box center [840, 579] width 93 height 12
